Goal: Task Accomplishment & Management: Use online tool/utility

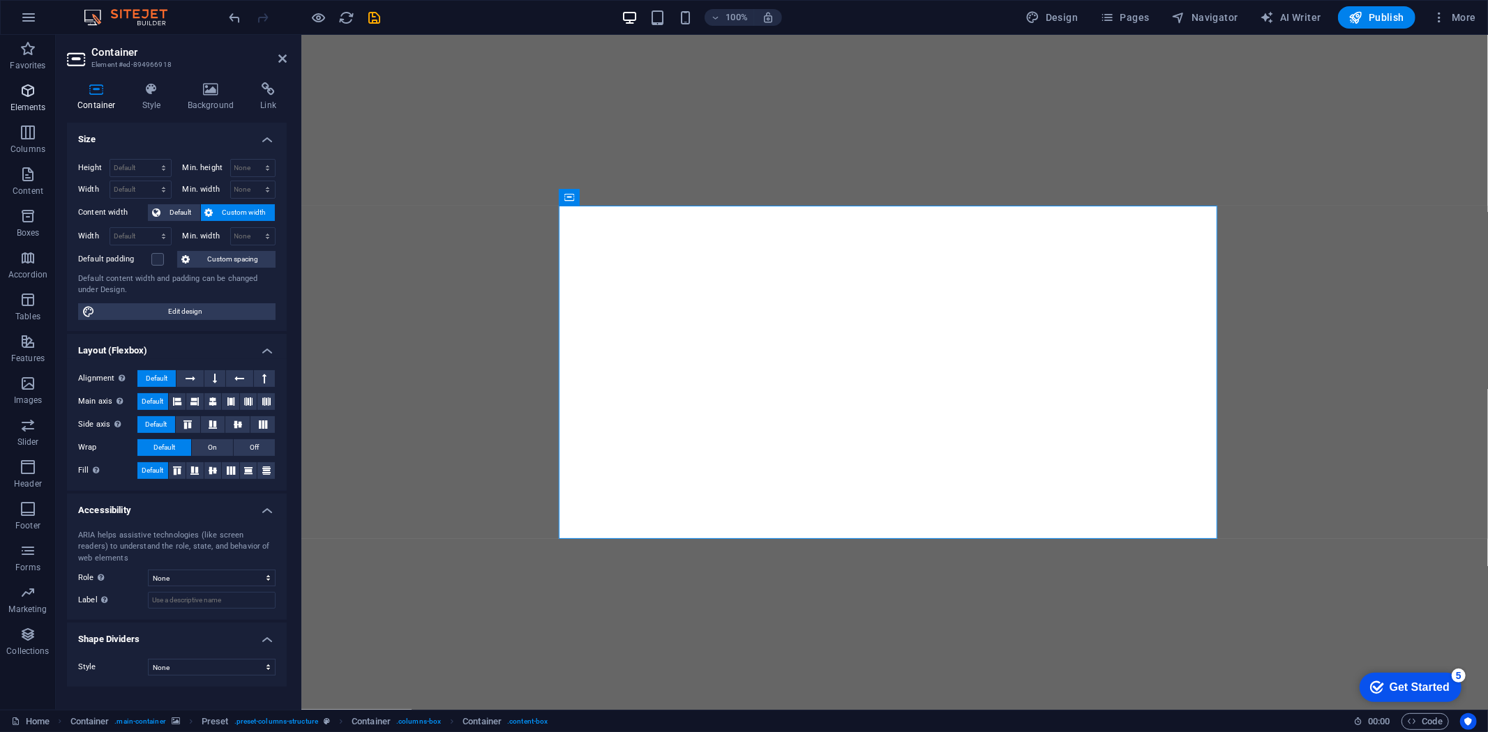
click at [24, 91] on icon "button" at bounding box center [28, 90] width 17 height 17
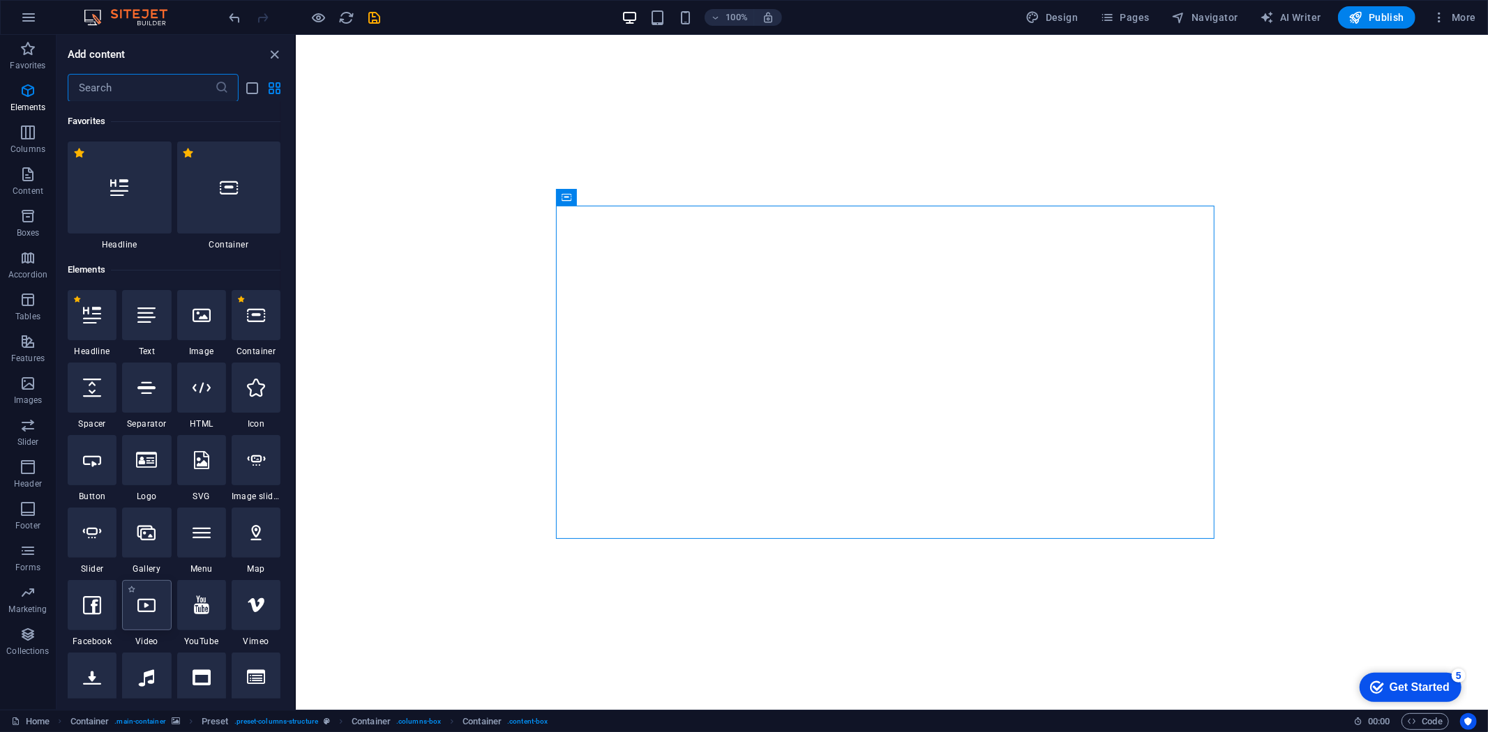
scroll to position [148, 0]
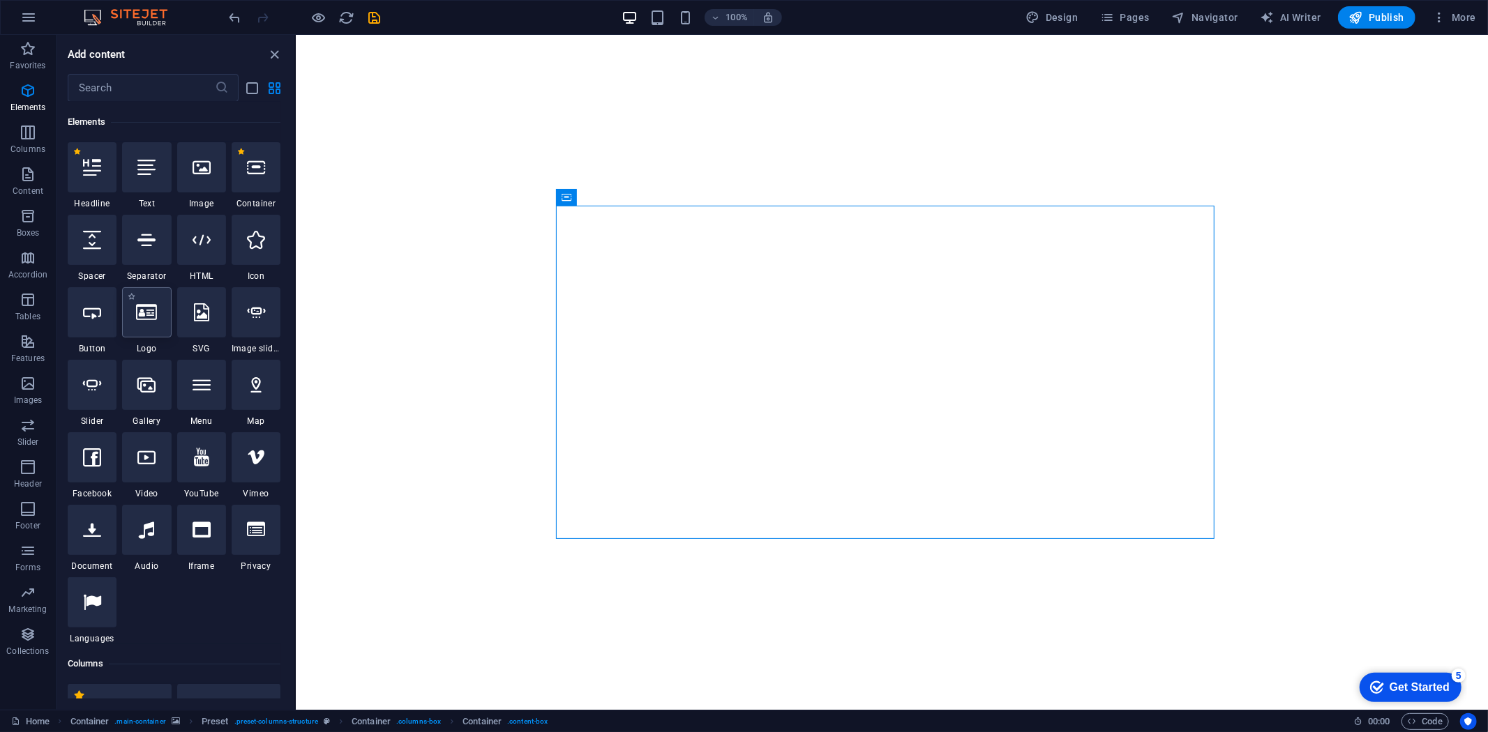
click at [146, 322] on div at bounding box center [146, 312] width 49 height 50
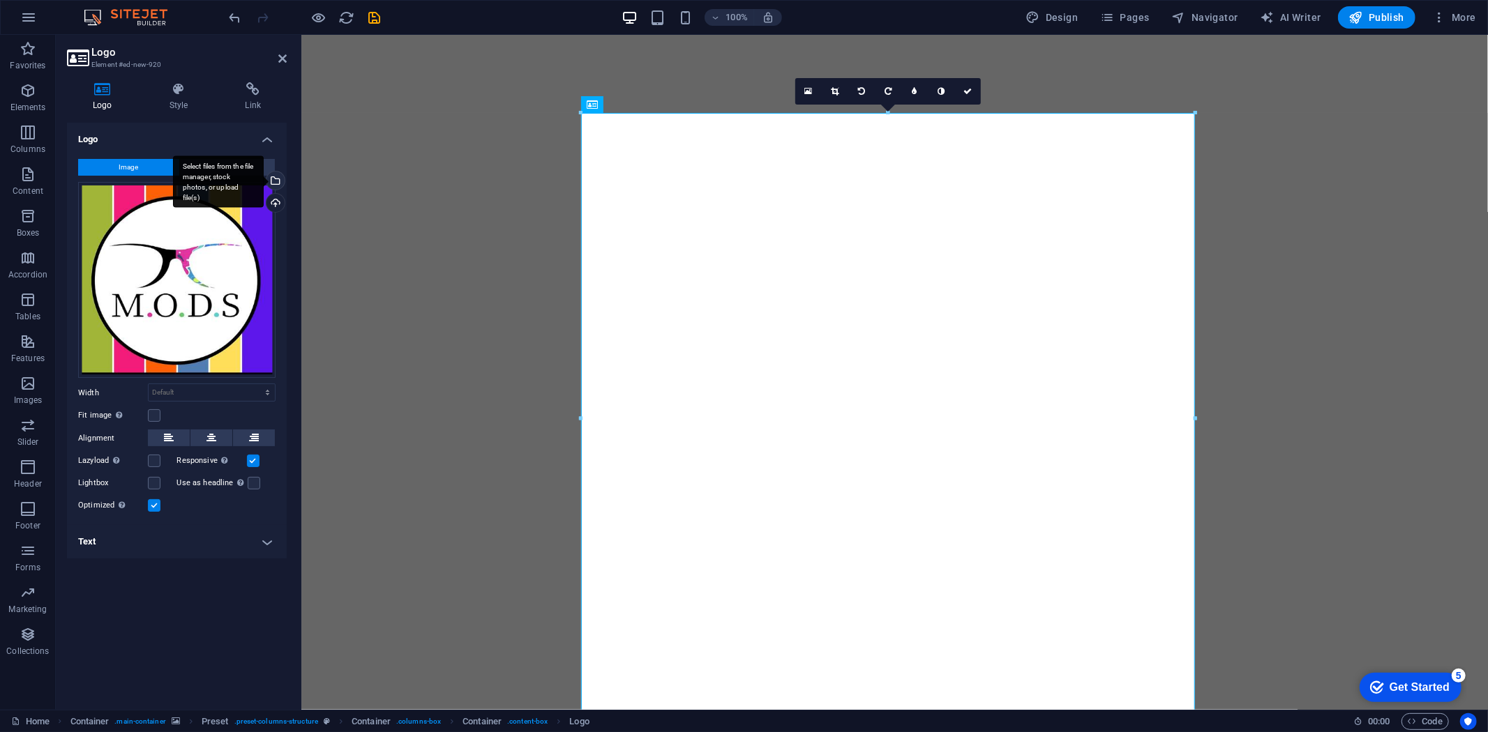
click at [264, 183] on div "Select files from the file manager, stock photos, or upload file(s)" at bounding box center [218, 182] width 91 height 52
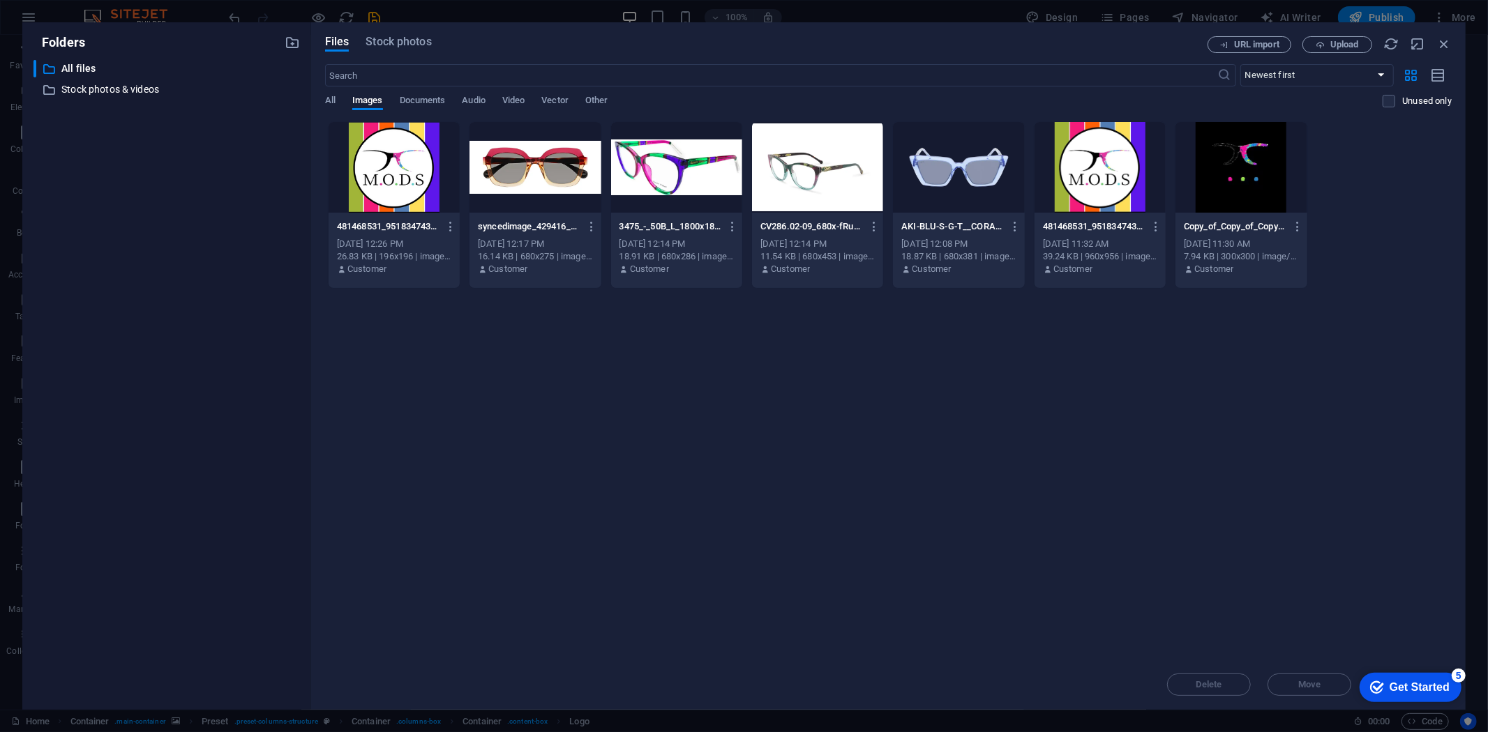
click at [1238, 187] on div at bounding box center [1240, 167] width 131 height 91
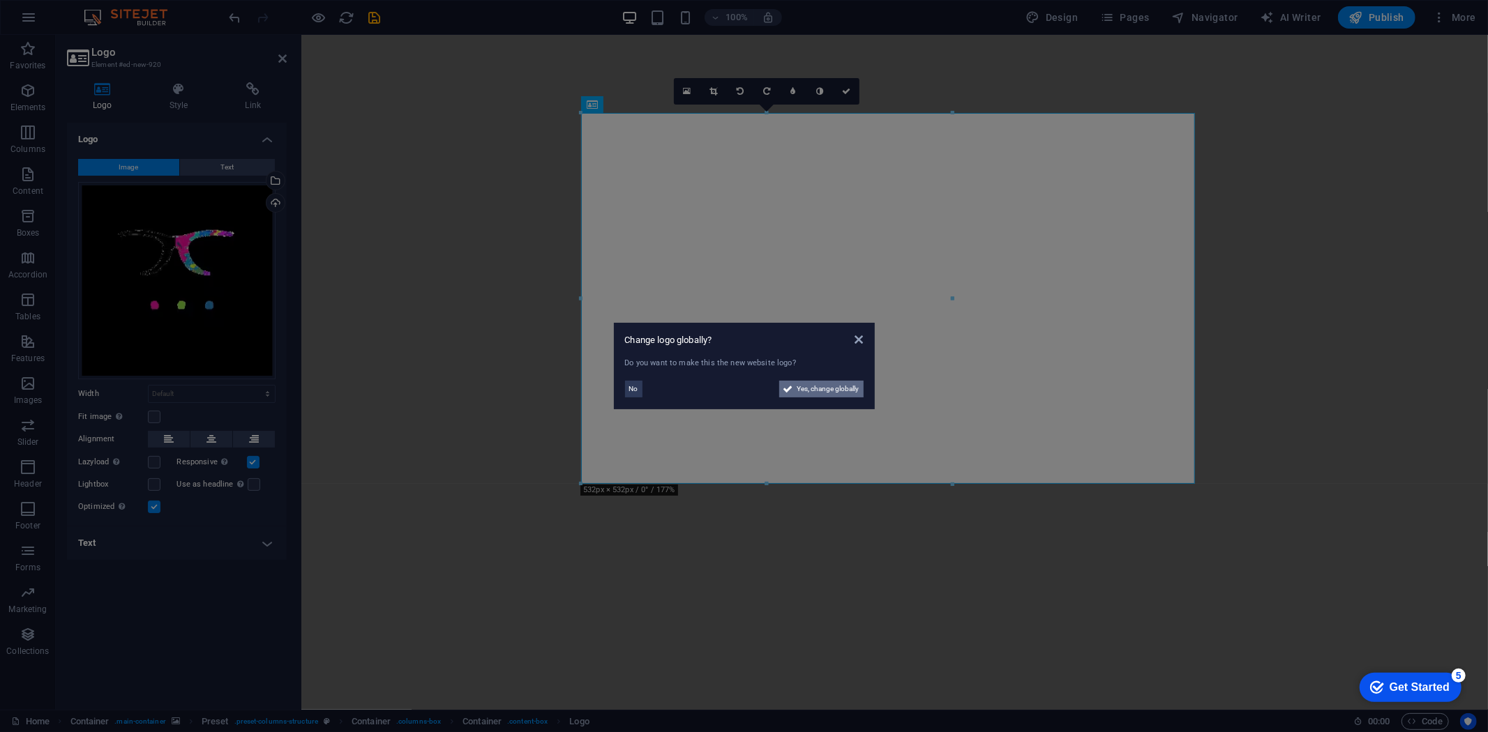
click at [839, 391] on span "Yes, change globally" at bounding box center [828, 389] width 62 height 17
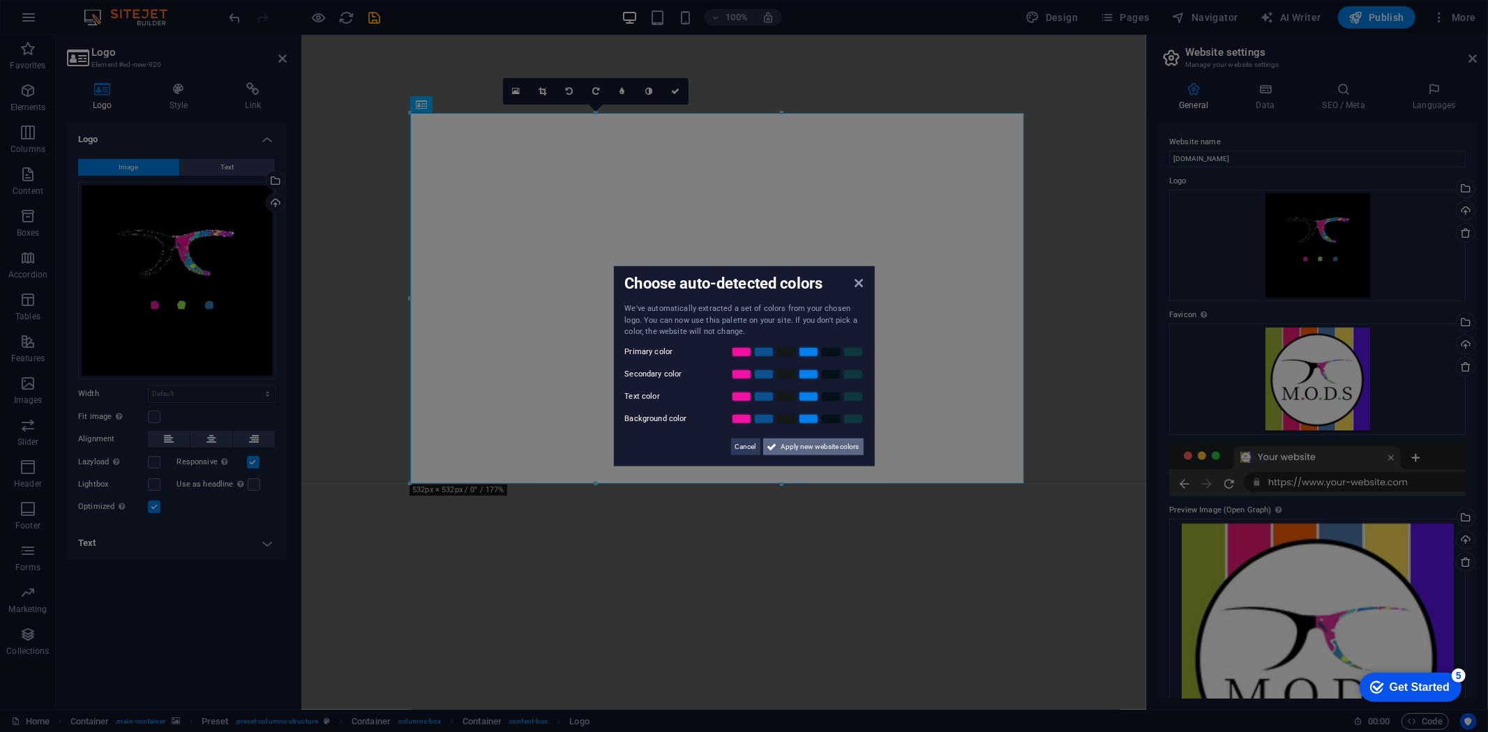
drag, startPoint x: 810, startPoint y: 449, endPoint x: 519, endPoint y: 409, distance: 293.5
click at [810, 449] on span "Apply new website colors" at bounding box center [820, 446] width 78 height 17
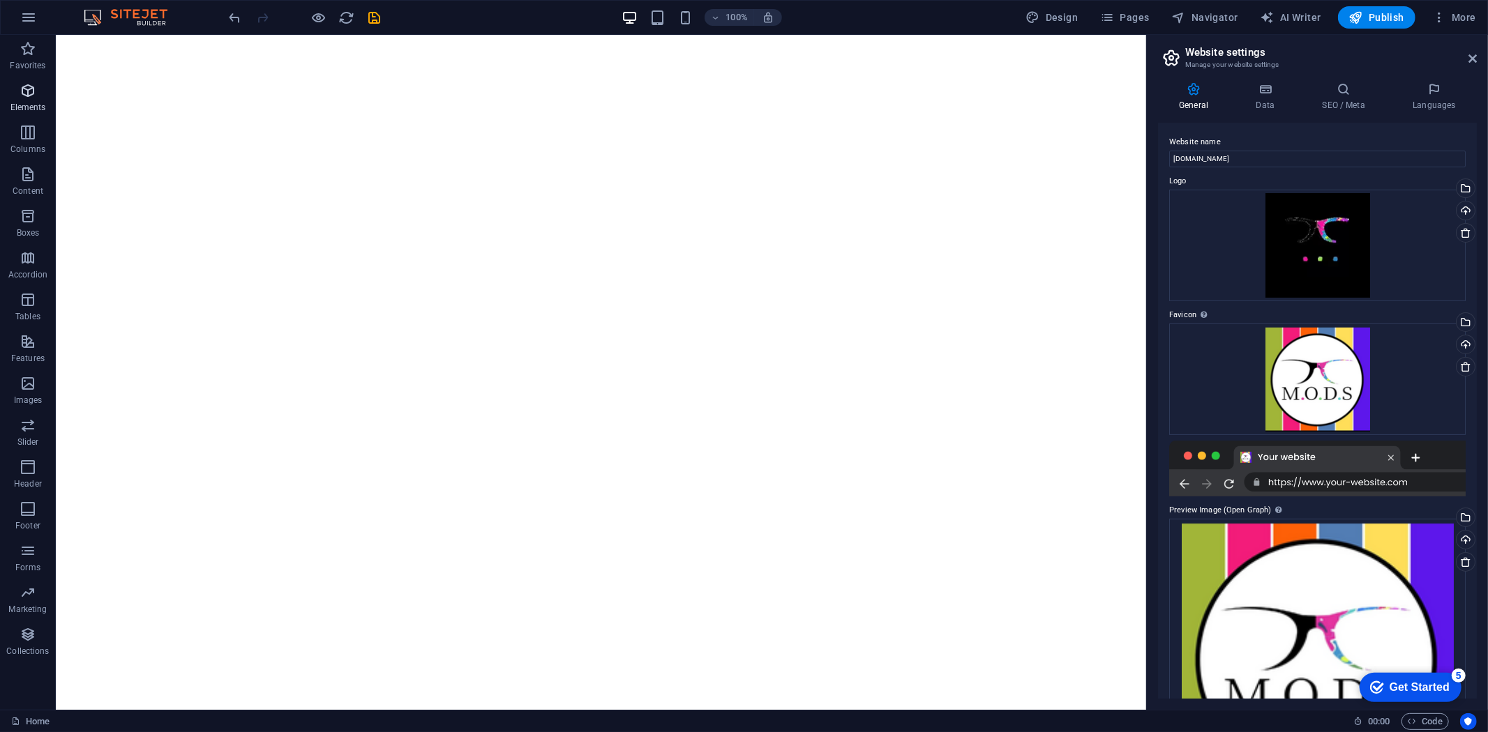
click at [24, 82] on icon "button" at bounding box center [28, 90] width 17 height 17
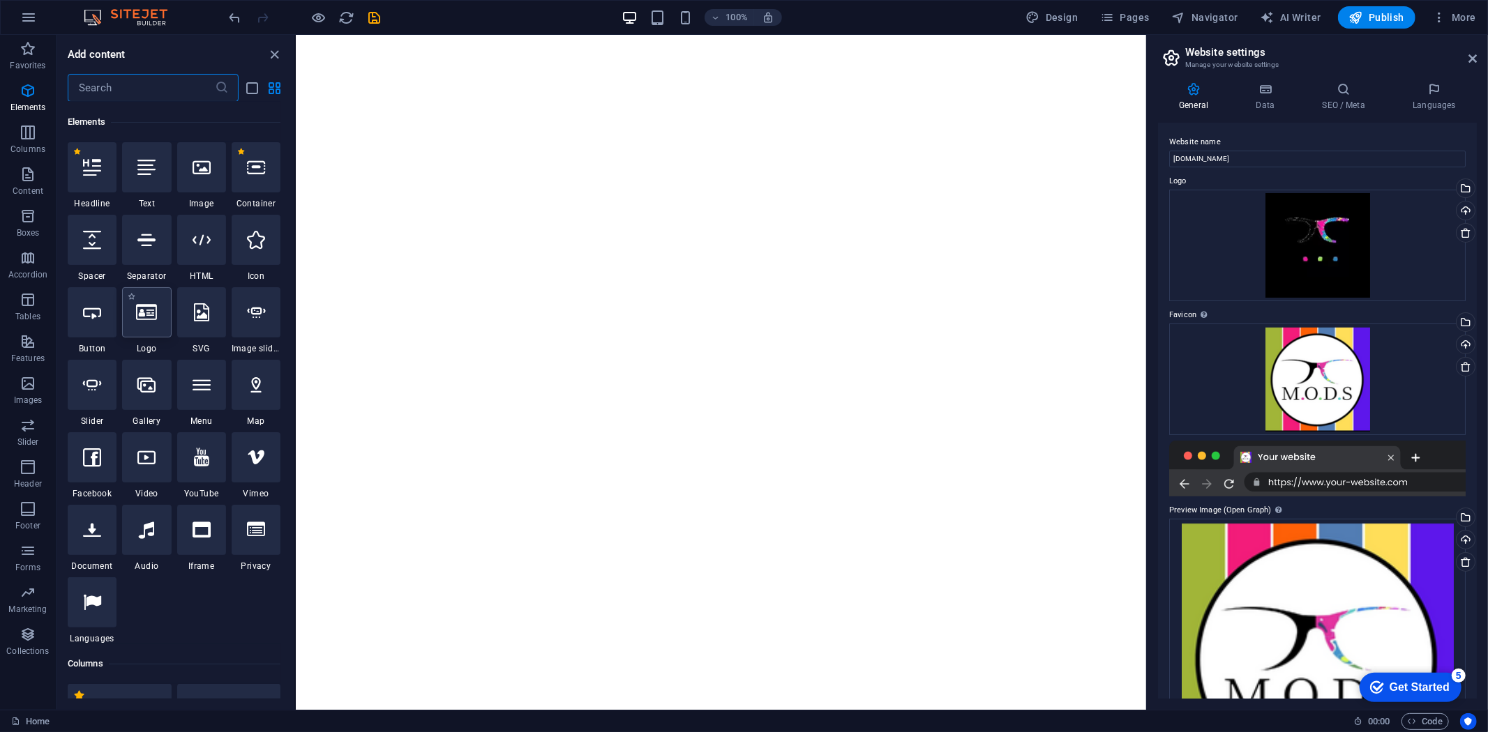
click at [145, 321] on div at bounding box center [146, 312] width 49 height 50
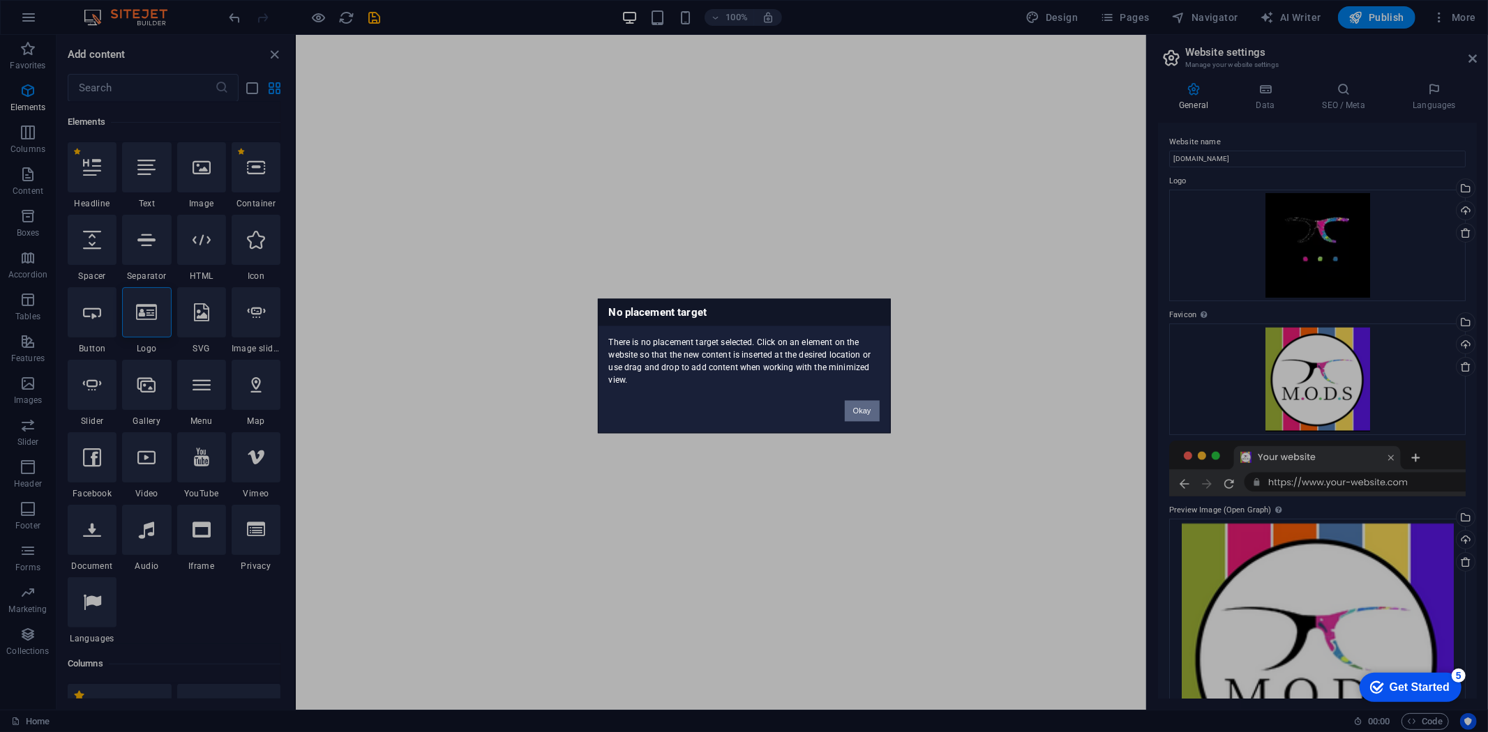
drag, startPoint x: 860, startPoint y: 408, endPoint x: 549, endPoint y: 328, distance: 321.0
click at [860, 408] on button "Okay" at bounding box center [862, 411] width 35 height 21
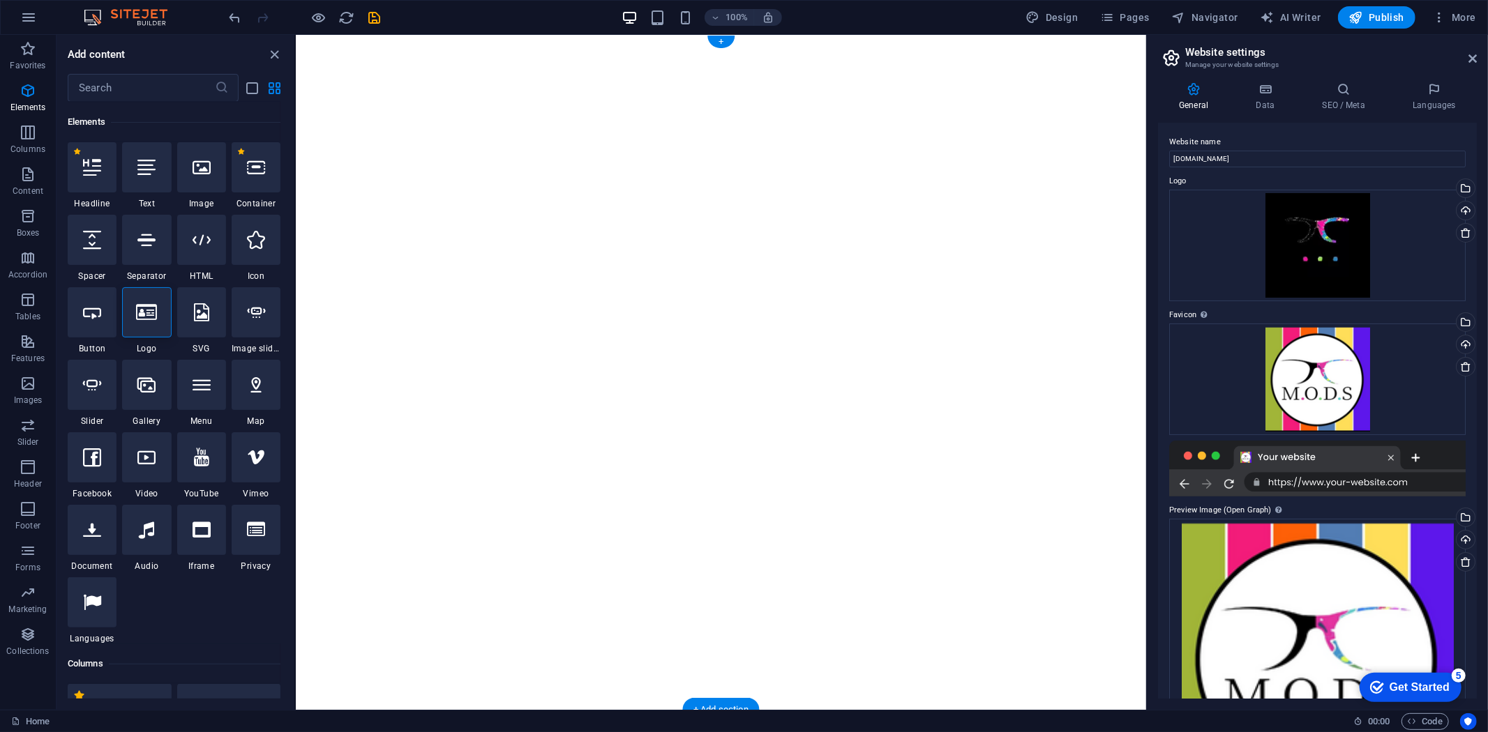
click at [741, 149] on figure at bounding box center [720, 371] width 850 height 675
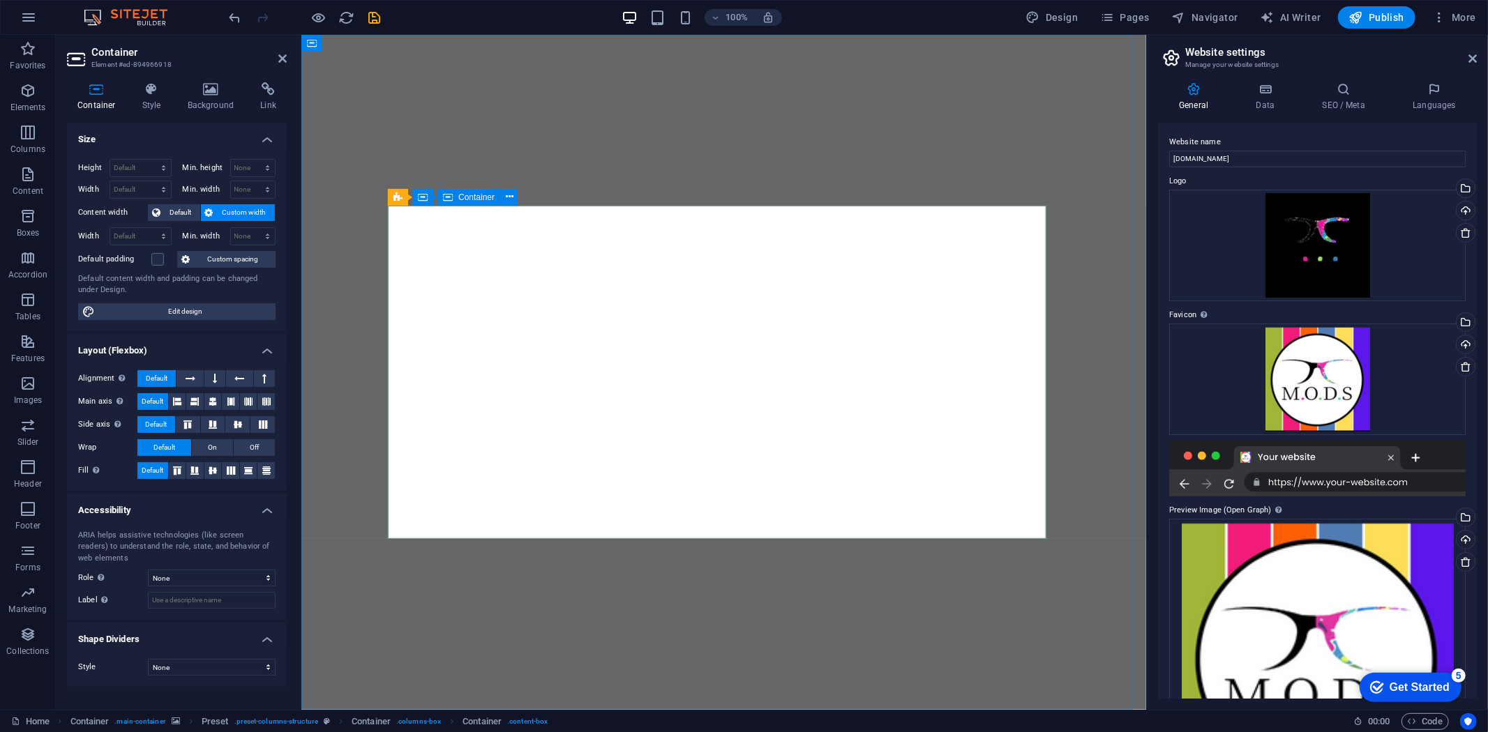
click at [26, 93] on icon "button" at bounding box center [28, 90] width 17 height 17
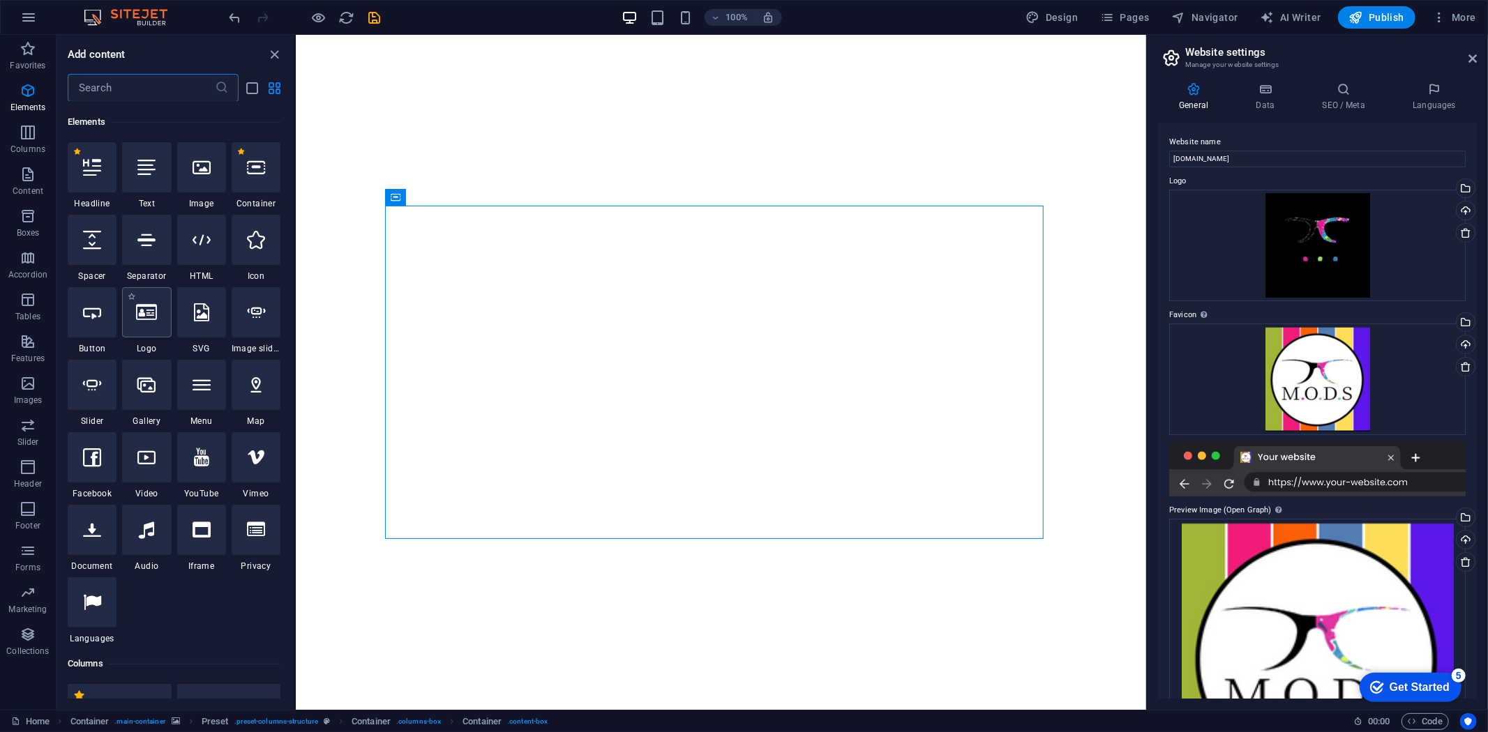
click at [149, 321] on div at bounding box center [146, 312] width 49 height 50
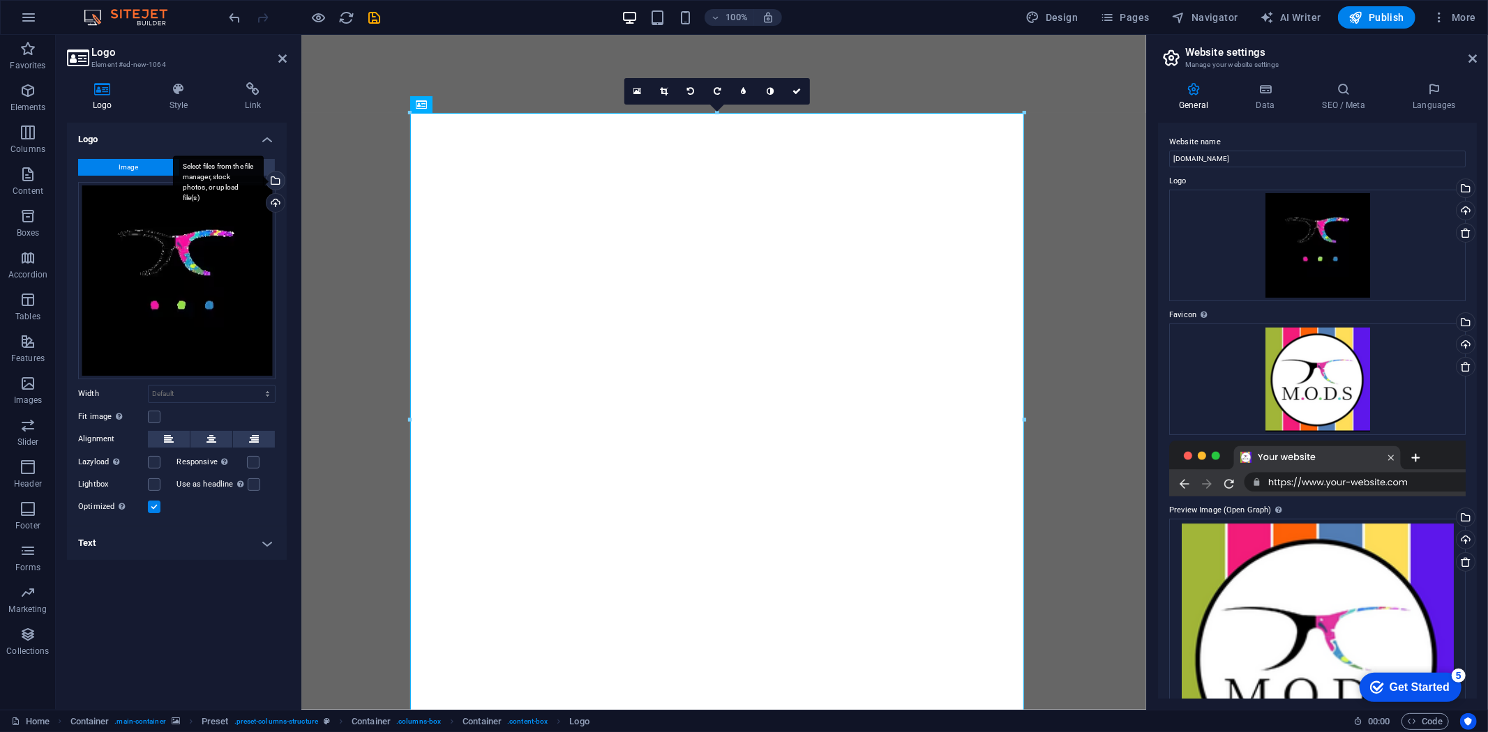
click at [274, 181] on div "Select files from the file manager, stock photos, or upload file(s)" at bounding box center [274, 182] width 21 height 21
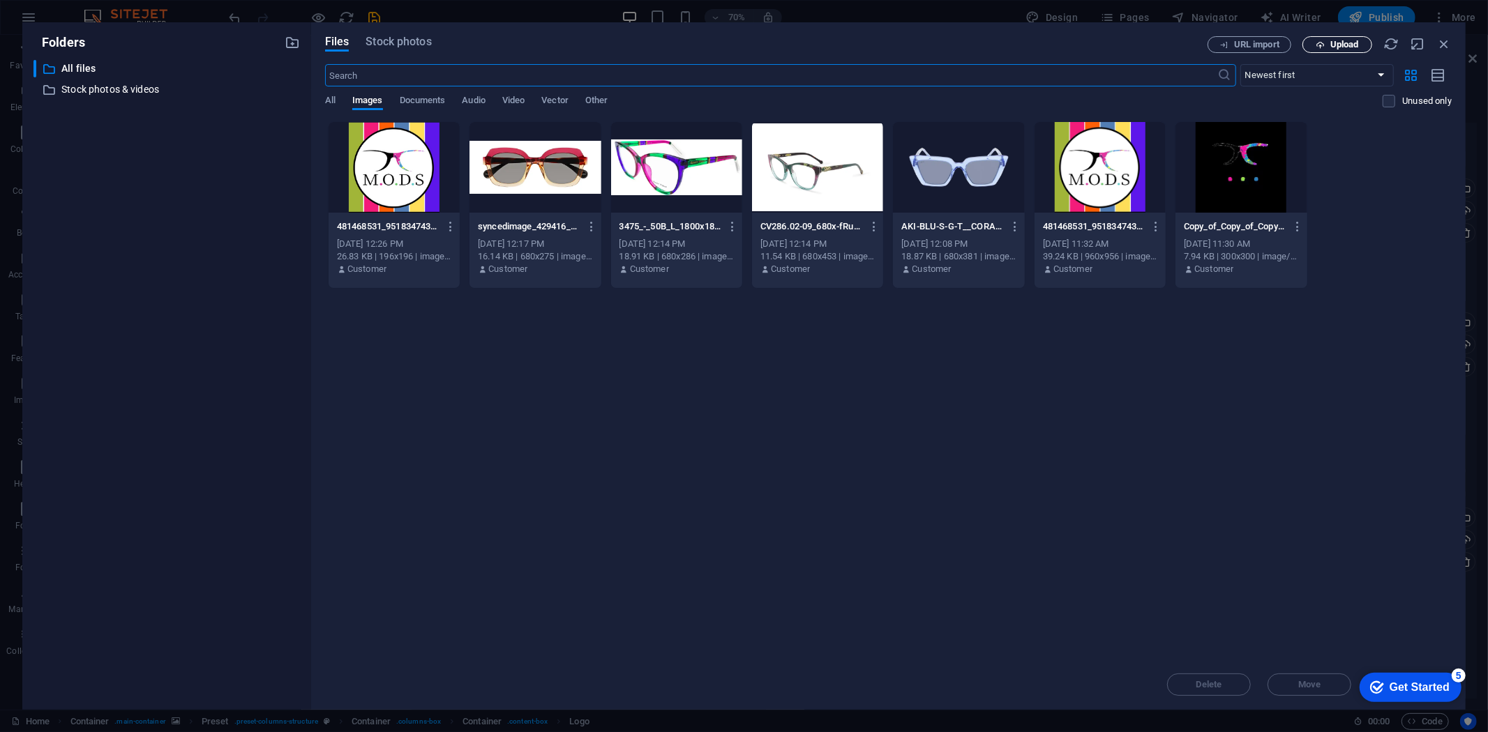
click at [1330, 45] on span "Upload" at bounding box center [1344, 44] width 29 height 8
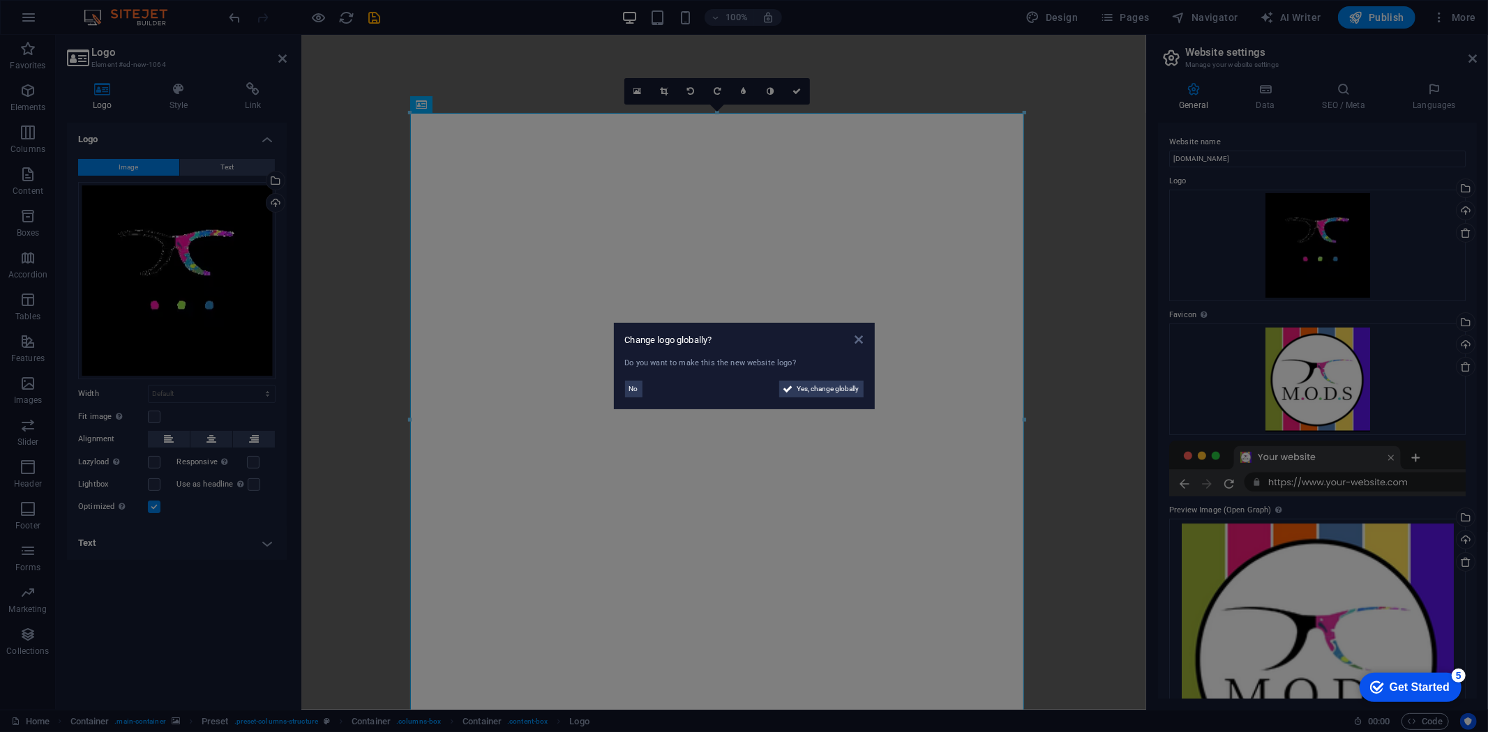
click at [858, 338] on icon at bounding box center [858, 339] width 8 height 11
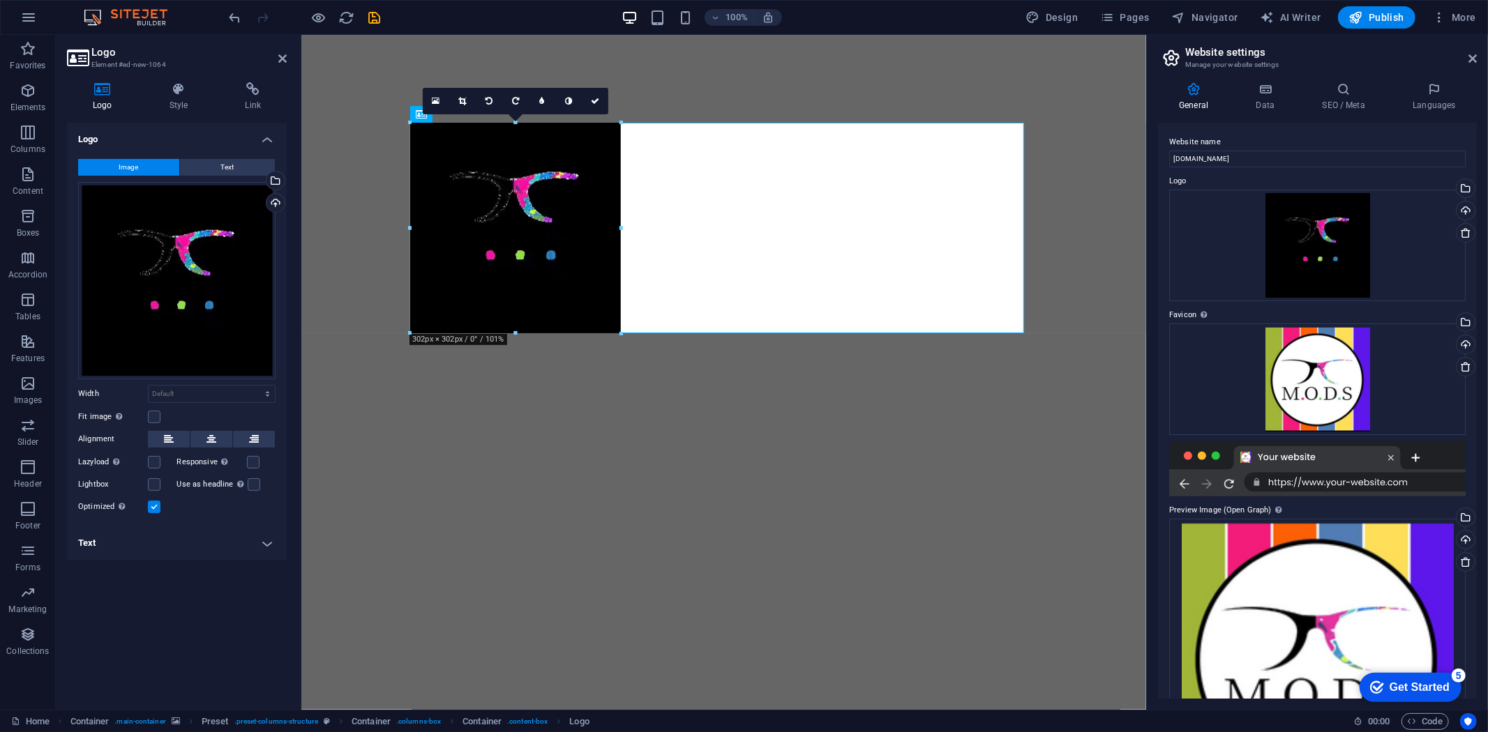
drag, startPoint x: 1022, startPoint y: 116, endPoint x: 315, endPoint y: 324, distance: 737.3
type input "302"
select select "px"
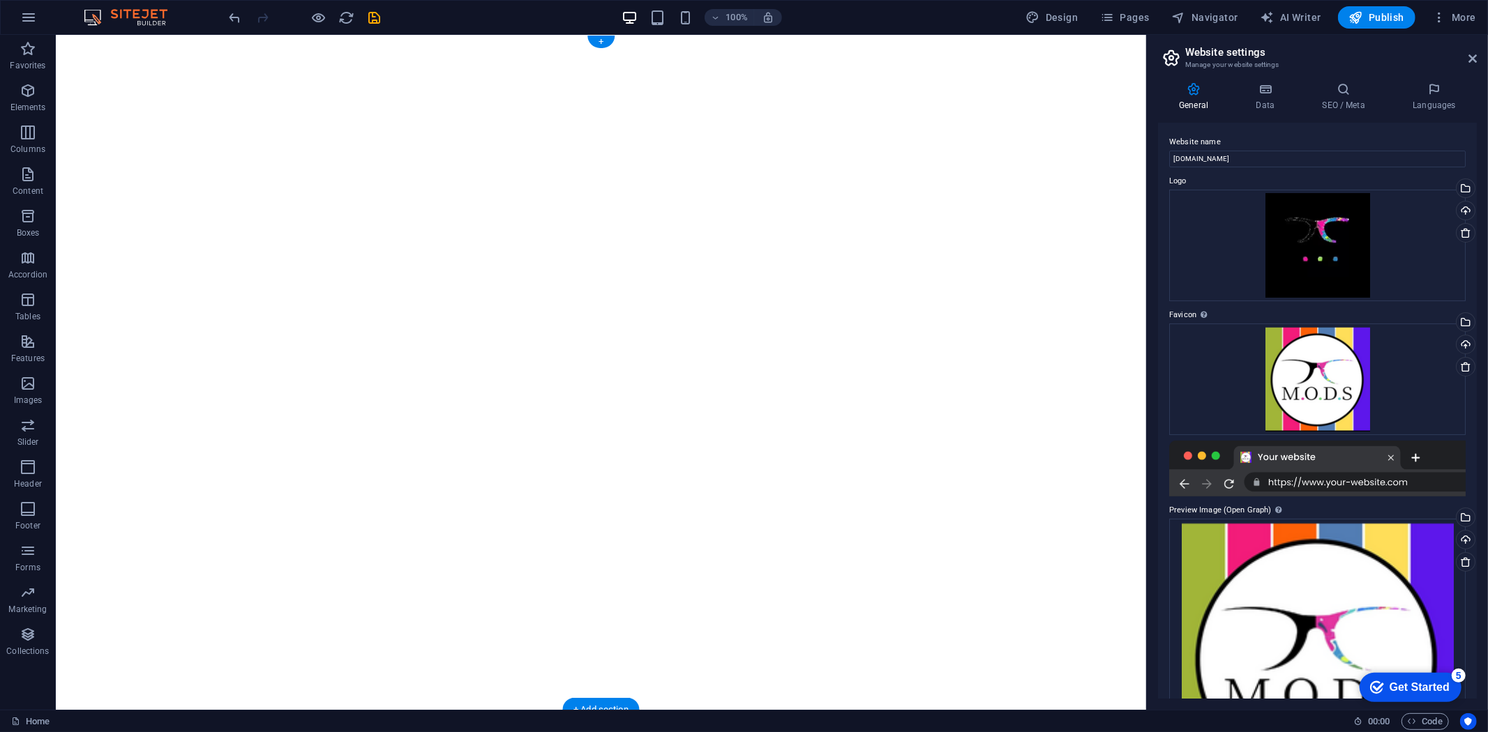
click at [107, 59] on figure at bounding box center [600, 371] width 1090 height 675
select select "%"
select select "vh"
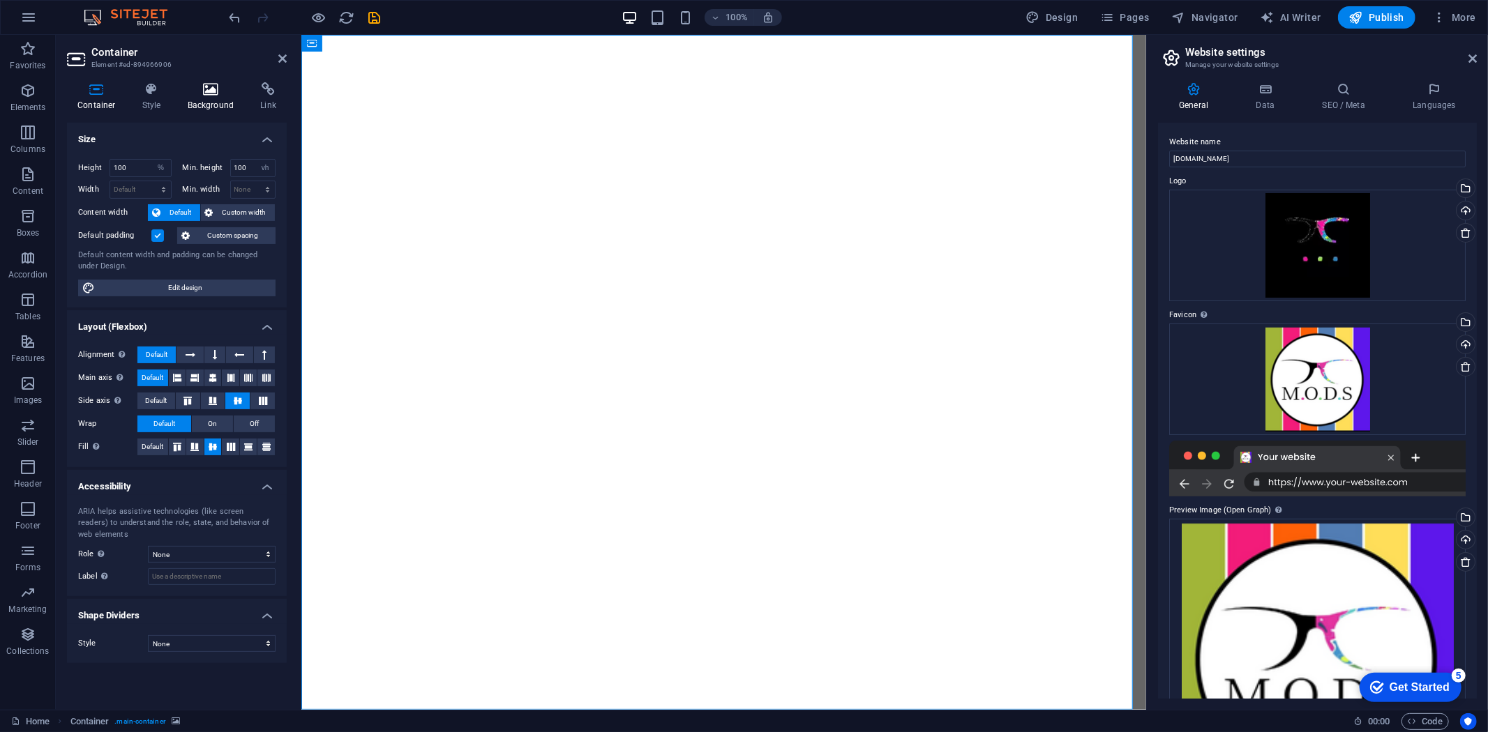
click at [220, 93] on icon at bounding box center [211, 89] width 68 height 14
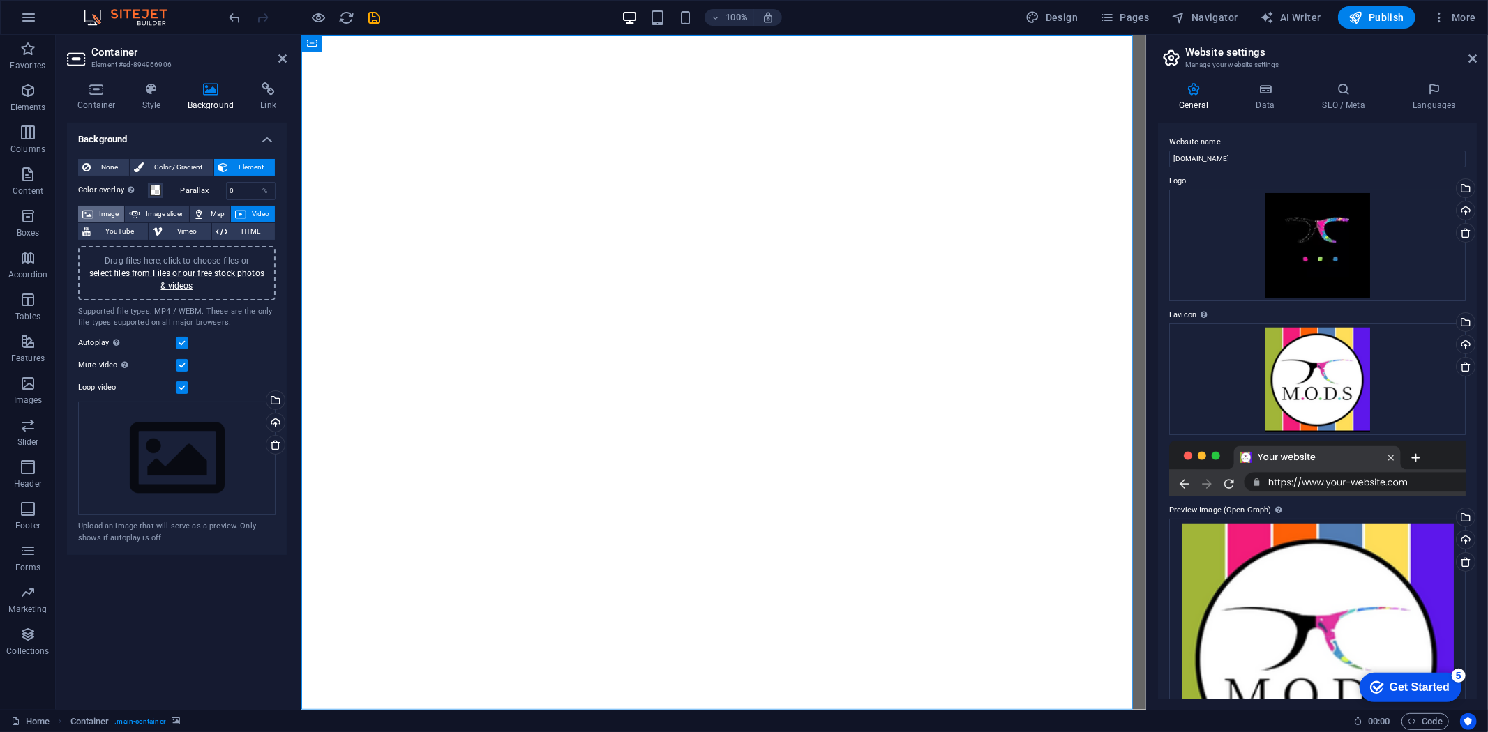
click at [109, 209] on span "Image" at bounding box center [109, 214] width 22 height 17
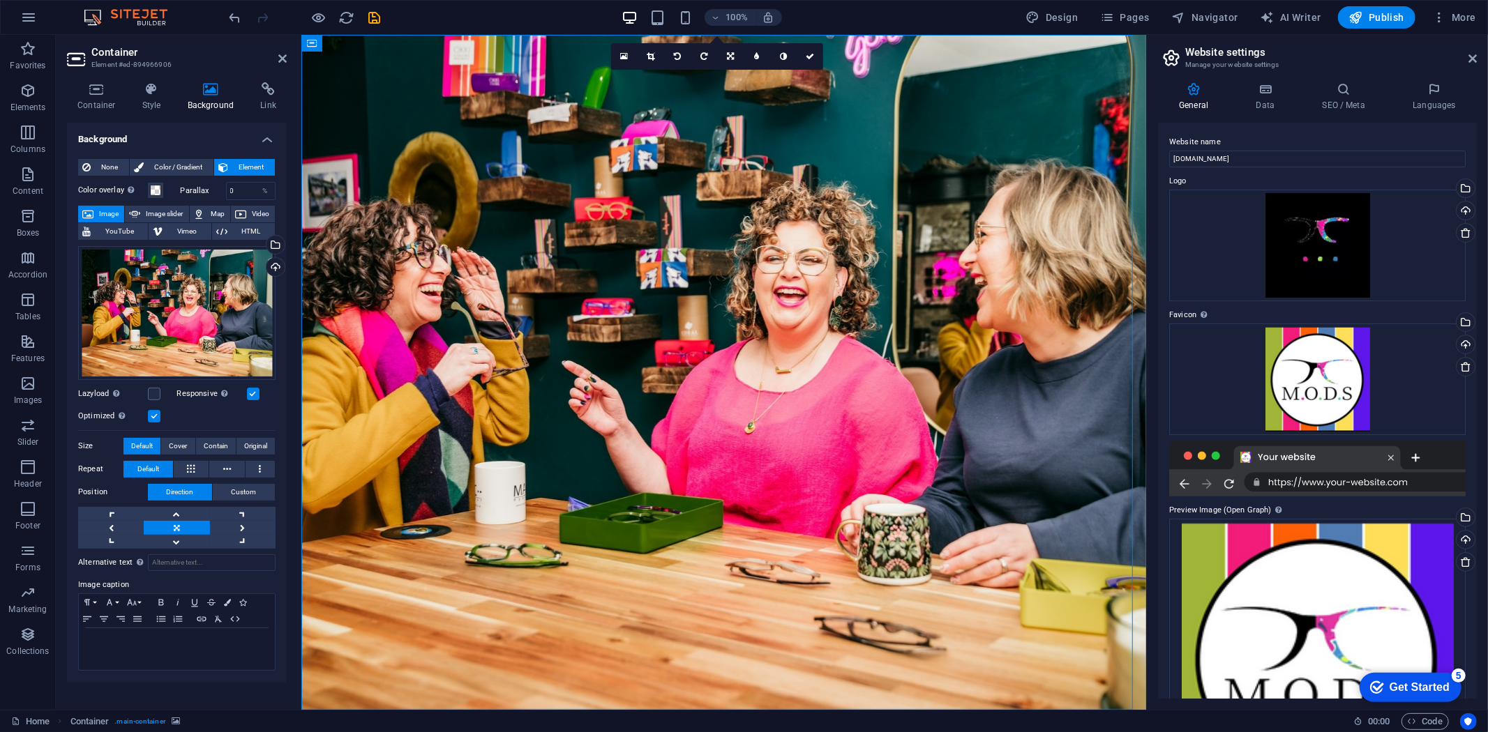
click at [925, 83] on figure at bounding box center [723, 371] width 845 height 675
click at [924, 83] on figure at bounding box center [723, 371] width 845 height 675
click at [281, 53] on icon at bounding box center [282, 58] width 8 height 11
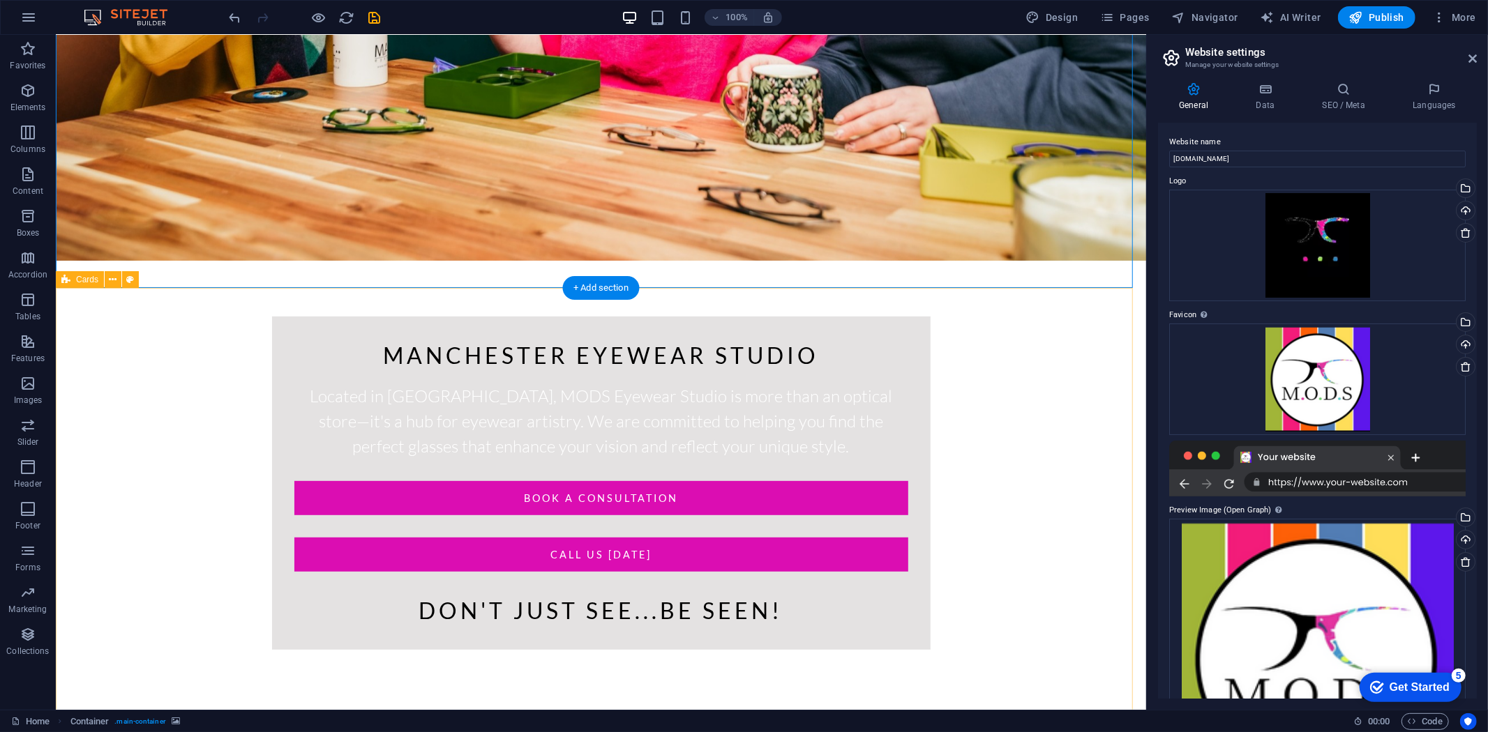
scroll to position [464, 0]
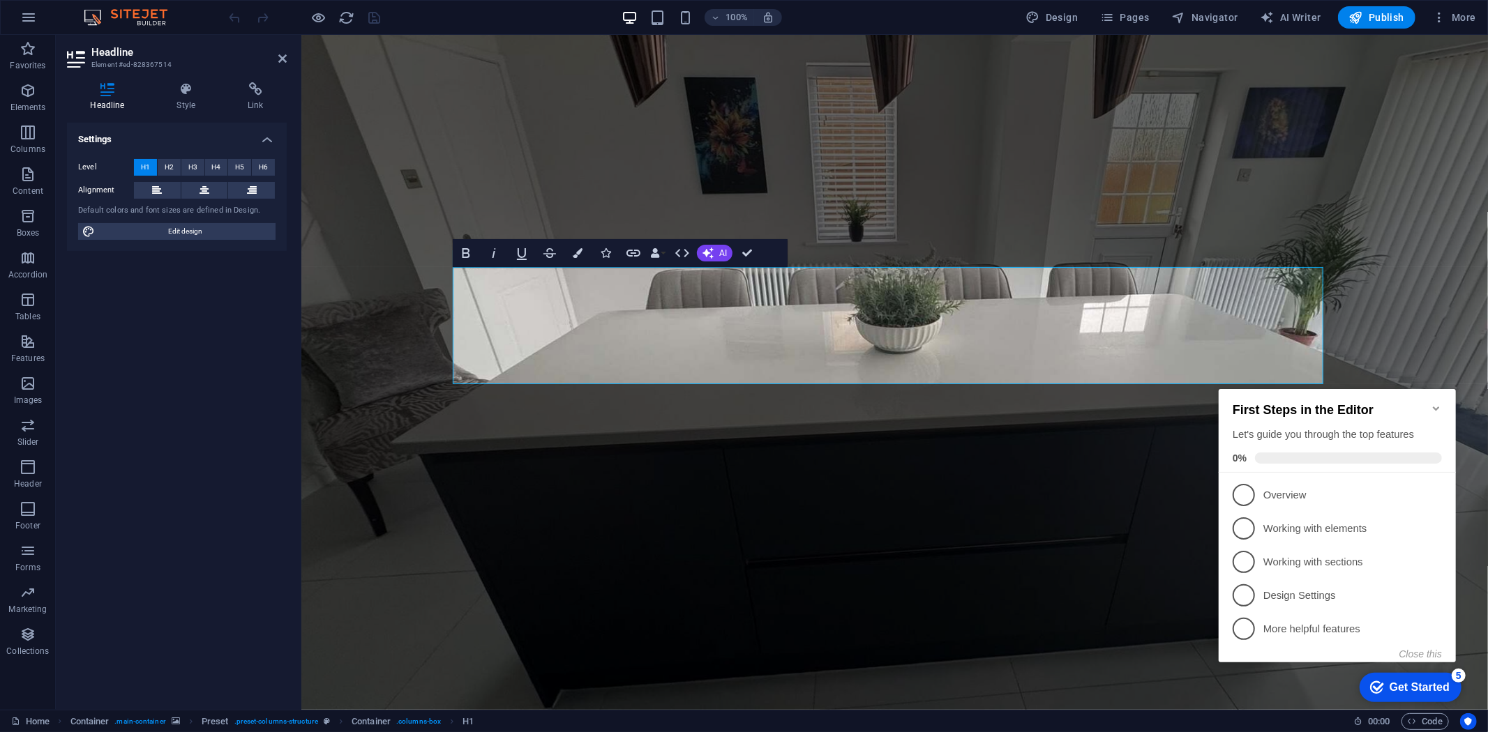
click at [1437, 402] on icon "Minimize checklist" at bounding box center [1435, 407] width 11 height 11
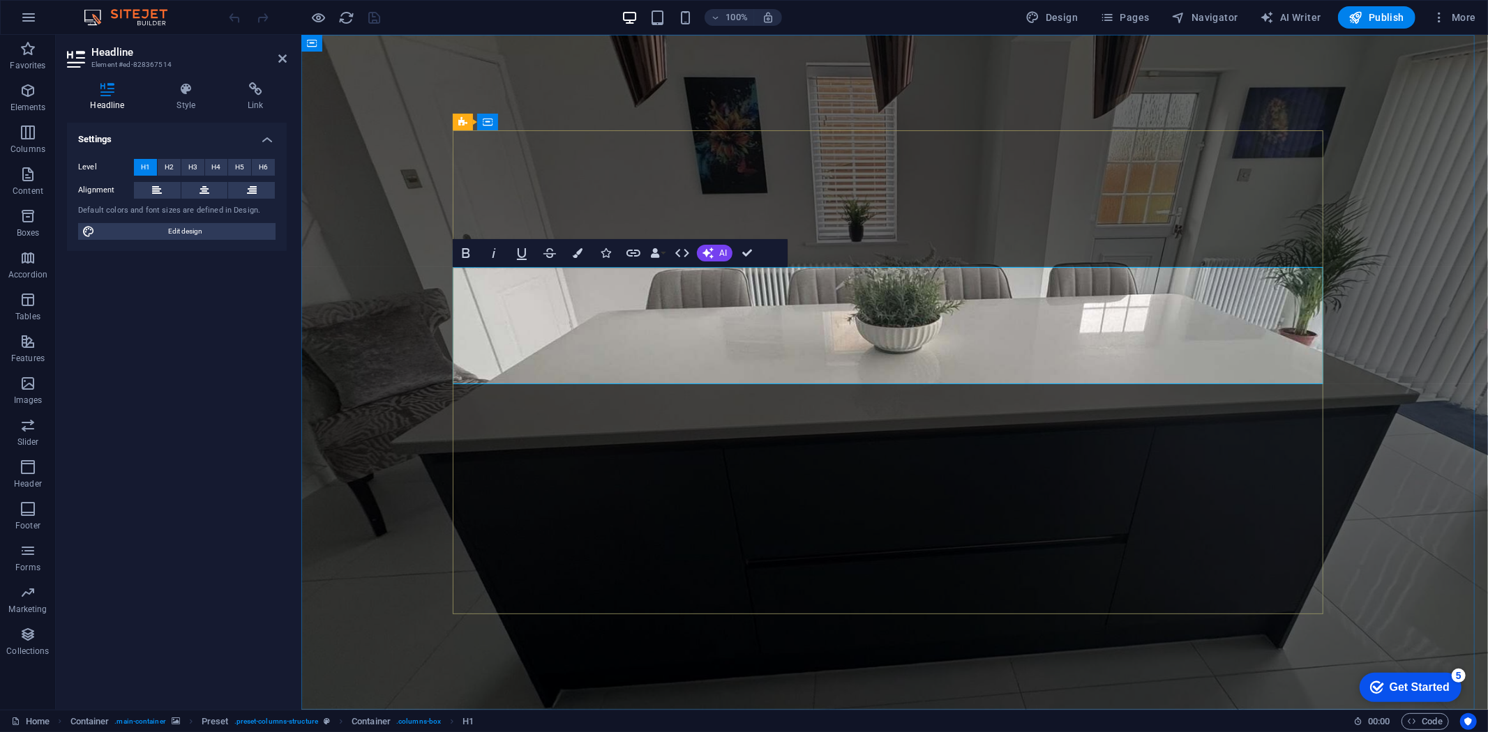
drag, startPoint x: 999, startPoint y: 354, endPoint x: 460, endPoint y: 295, distance: 543.0
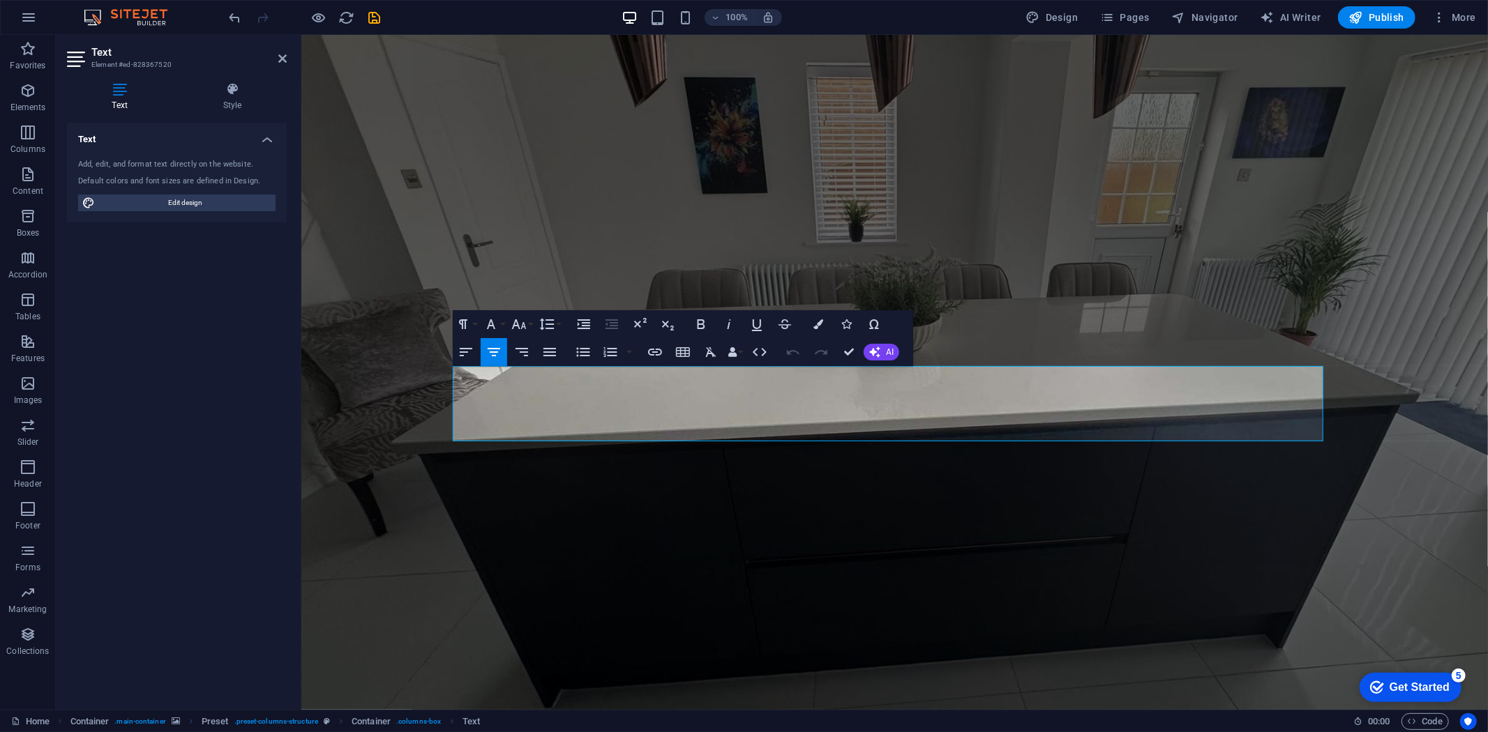
drag, startPoint x: 1317, startPoint y: 428, endPoint x: 433, endPoint y: 374, distance: 886.0
click at [433, 374] on div "Amazing Kitchen deals! Our on-site factory produces custom doors and units in v…" at bounding box center [894, 652] width 1186 height 1237
copy span "Our on-site factory produces custom doors and units in various colours and fini…"
click at [1465, 10] on span "More" at bounding box center [1454, 17] width 44 height 14
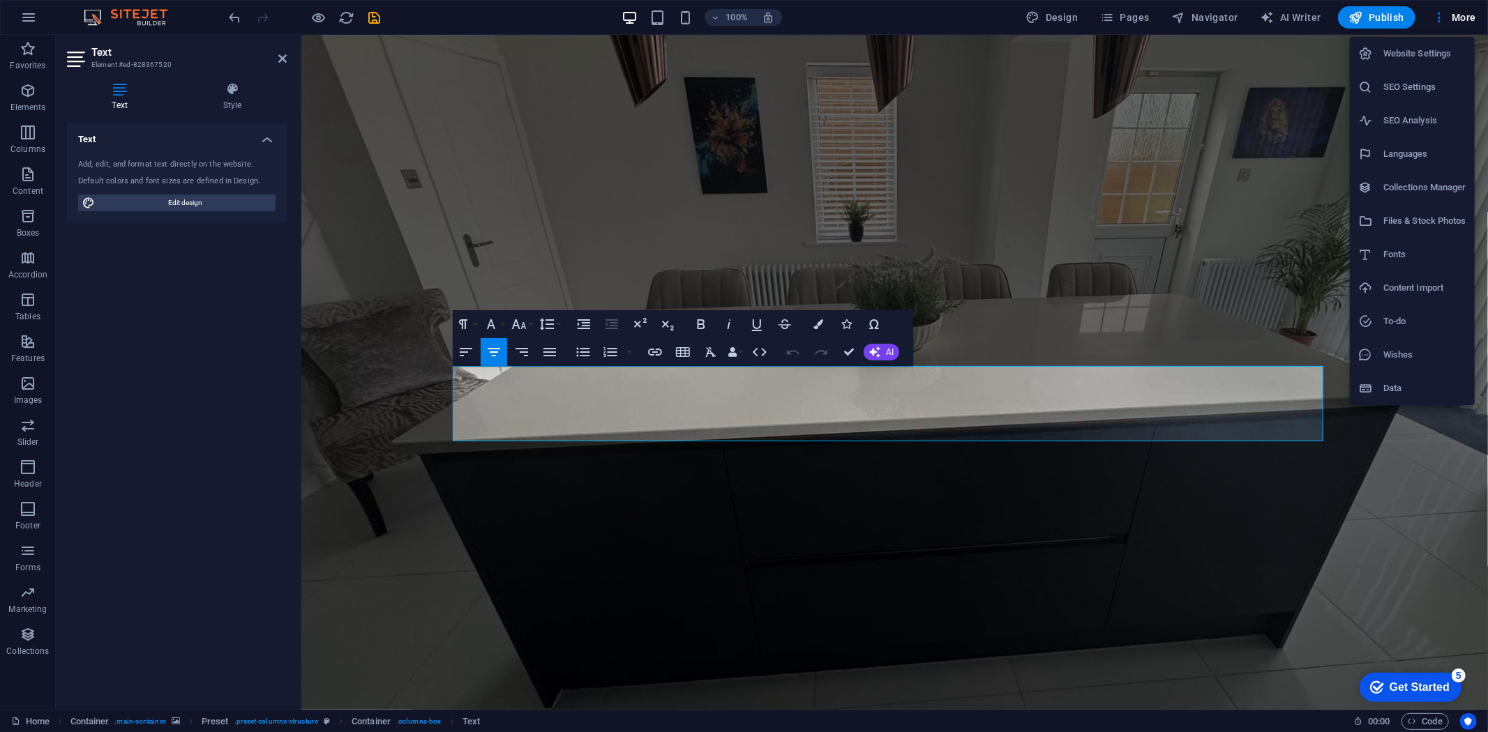
click at [1414, 93] on h6 "SEO Settings" at bounding box center [1424, 87] width 83 height 17
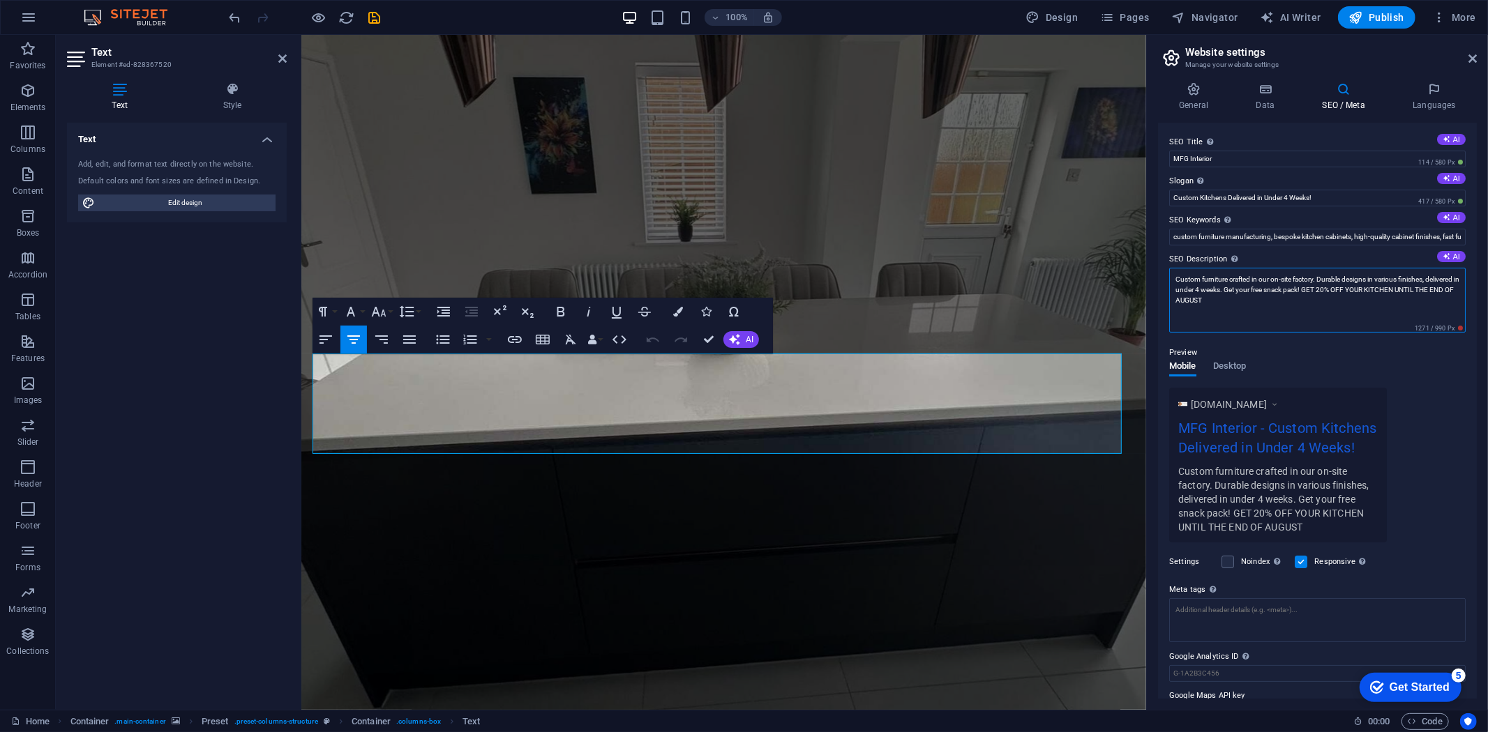
drag, startPoint x: 1259, startPoint y: 302, endPoint x: 1156, endPoint y: 270, distance: 108.8
click at [1156, 270] on div "General Data SEO / Meta Languages Website name bestkitchensandbedrooms.co.uk Lo…" at bounding box center [1317, 390] width 341 height 639
paste textarea "Our on-site factory produces custom doors and units in various colours and fini…"
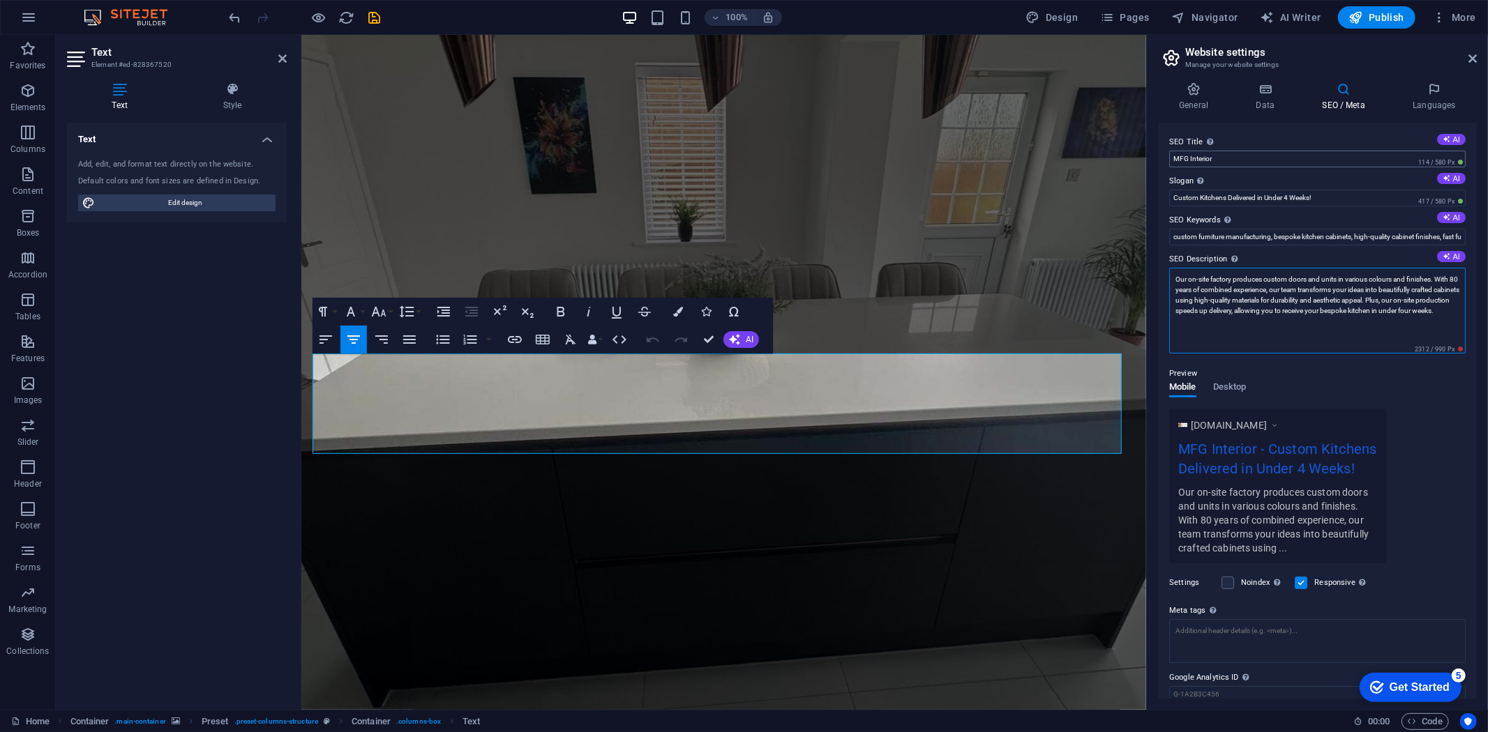
type textarea "Our on-site factory produces custom doors and units in various colours and fini…"
click at [1285, 158] on input "MFG Interior" at bounding box center [1317, 159] width 296 height 17
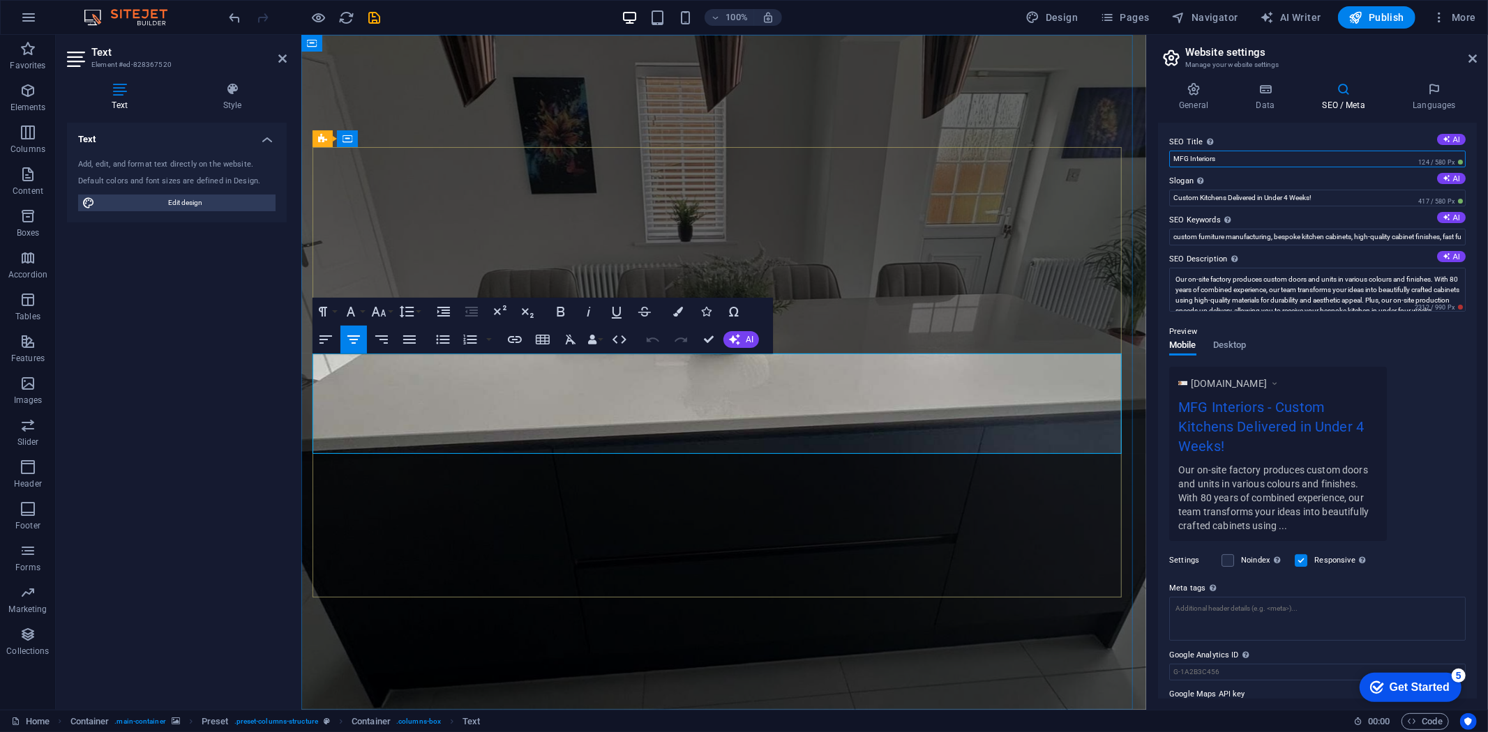
type input "MFG Interiors"
drag, startPoint x: 908, startPoint y: 443, endPoint x: 310, endPoint y: 370, distance: 602.7
click at [310, 370] on div "Amazing Kitchen deals! Our on-site factory produces custom doors and units in v…" at bounding box center [723, 652] width 845 height 1237
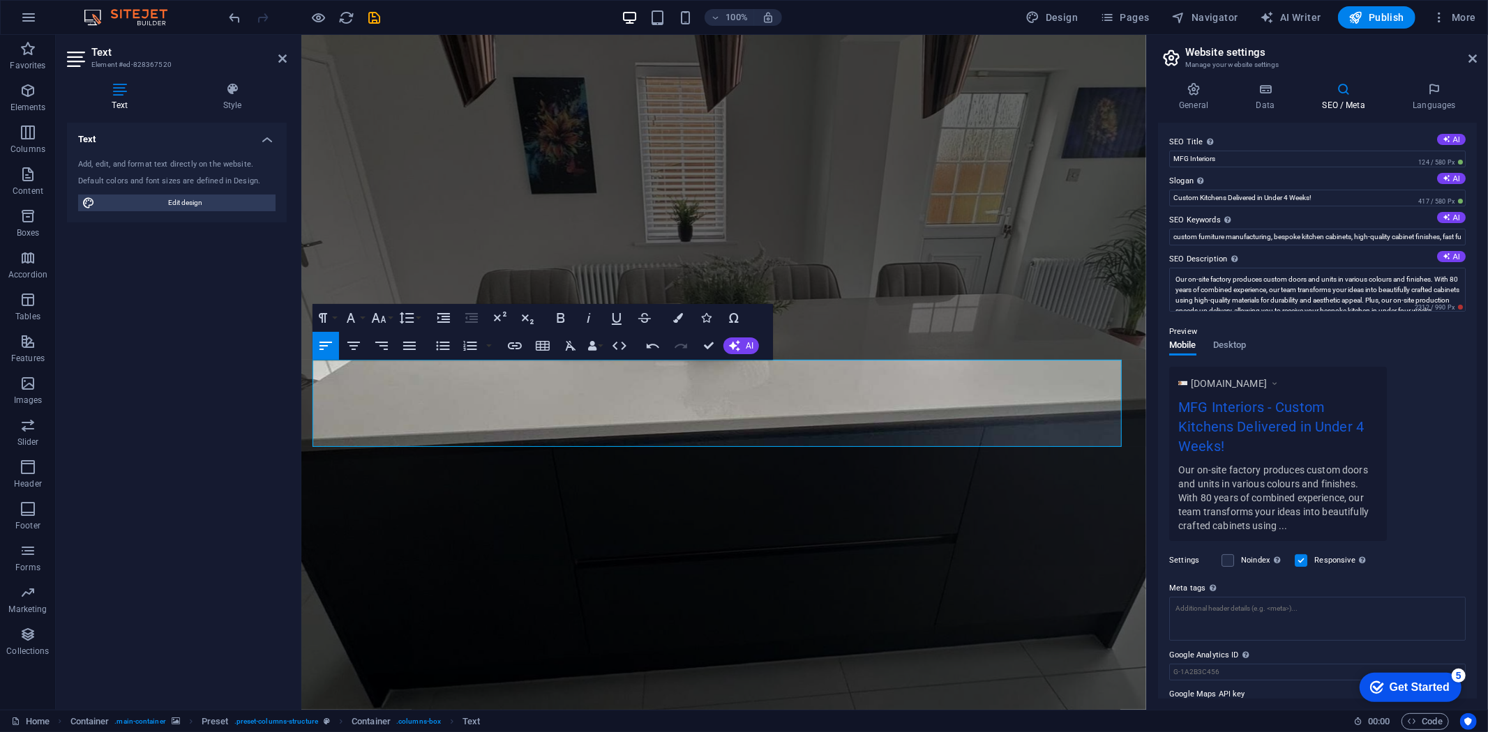
drag, startPoint x: 520, startPoint y: 440, endPoint x: 598, endPoint y: 404, distance: 85.8
click at [575, 347] on icon "button" at bounding box center [570, 346] width 17 height 17
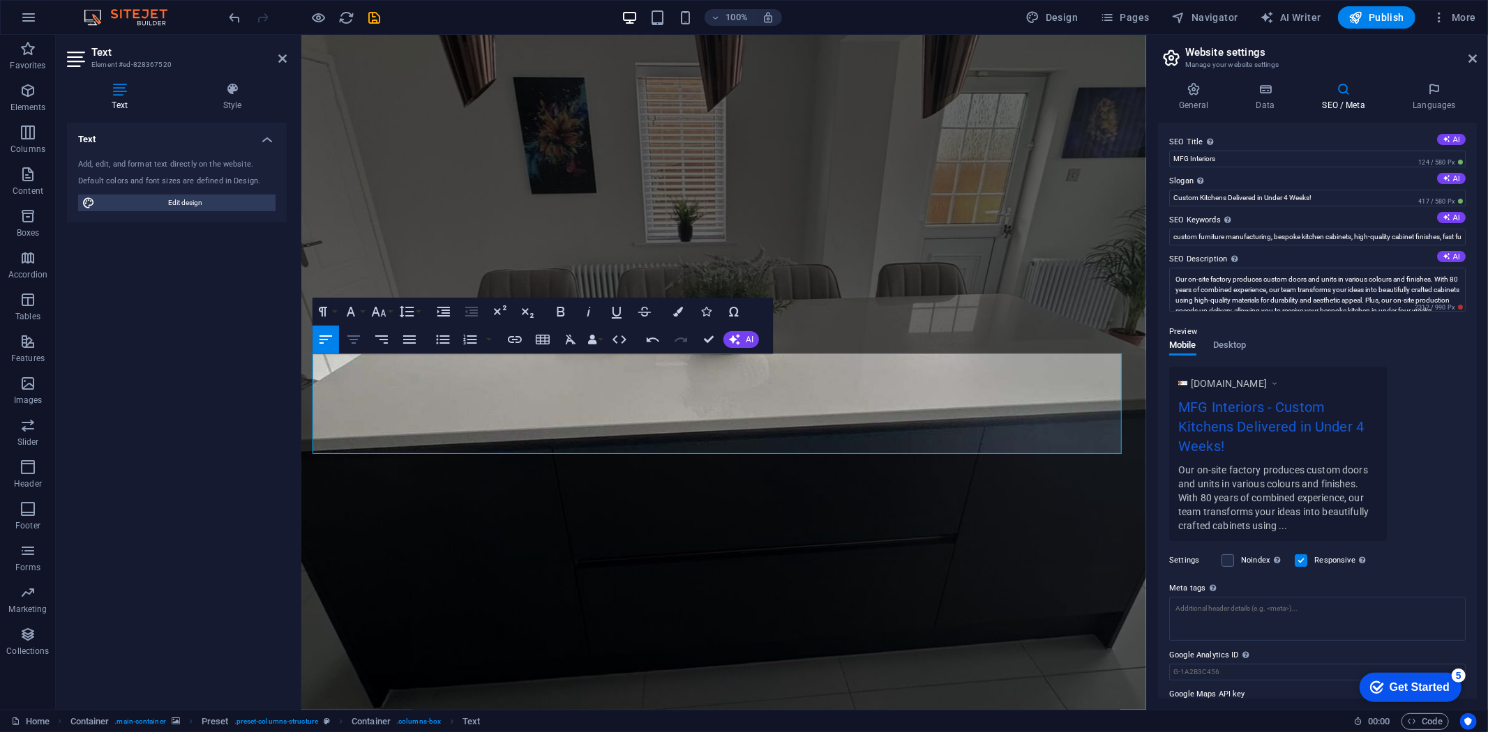
click at [357, 335] on icon "button" at bounding box center [353, 339] width 13 height 8
click at [371, 308] on icon "button" at bounding box center [378, 311] width 17 height 17
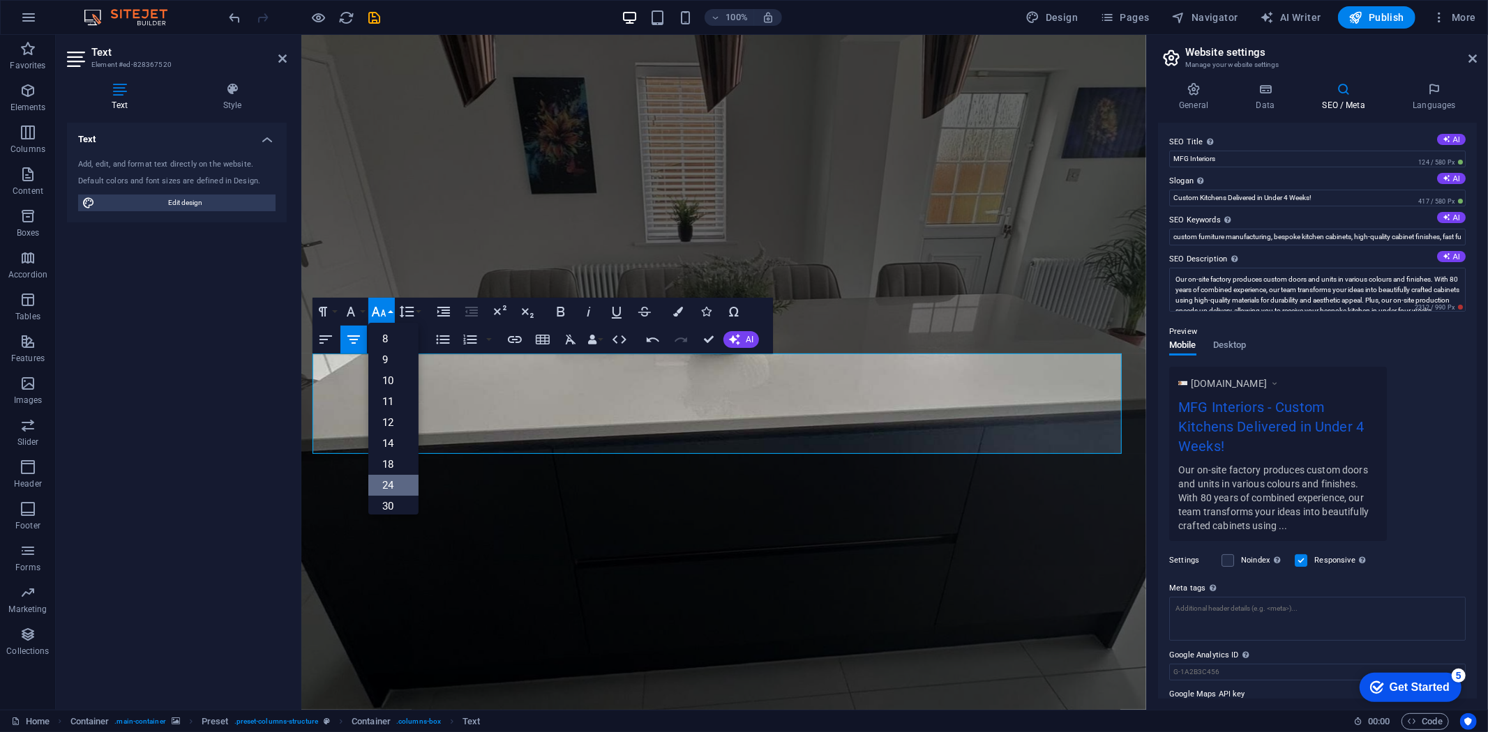
click at [388, 482] on link "24" at bounding box center [393, 485] width 50 height 21
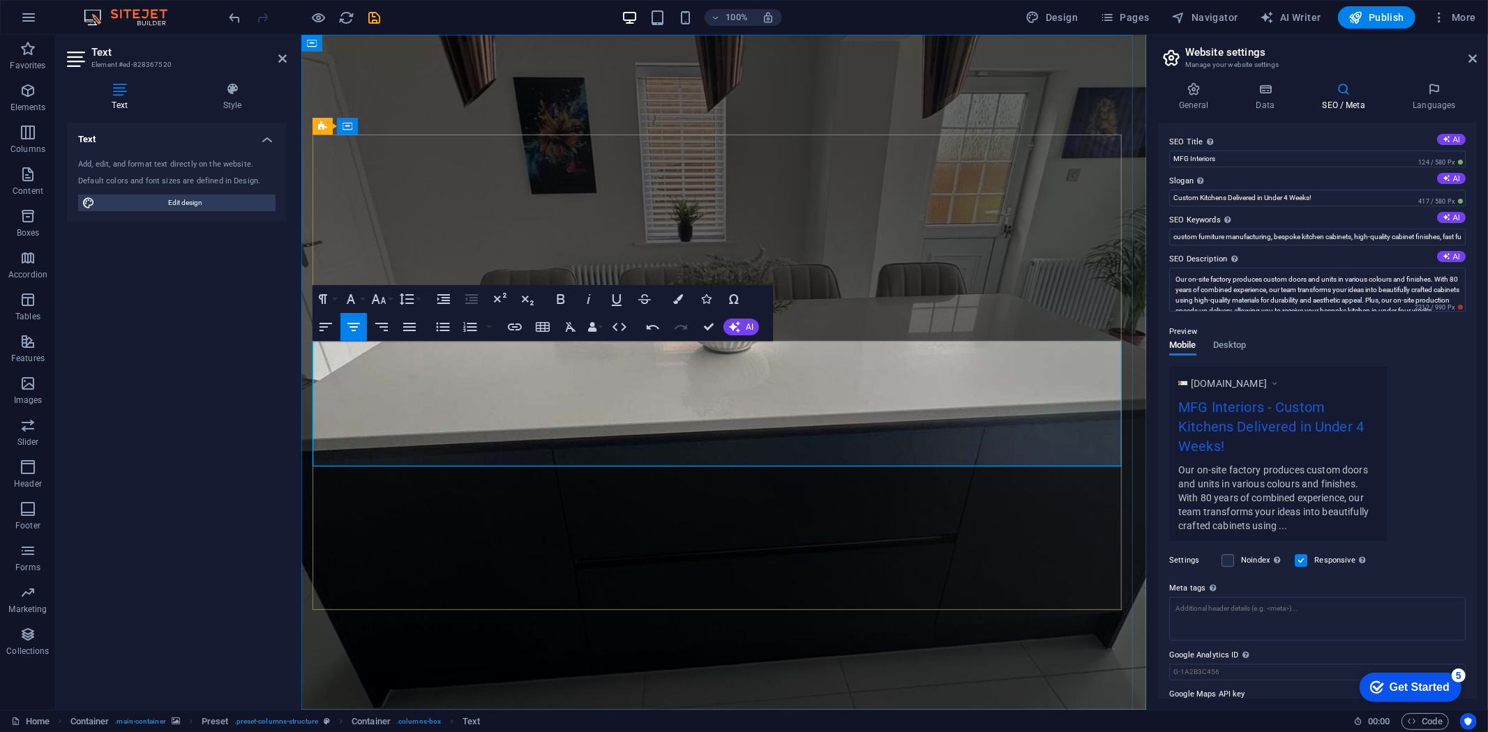
drag, startPoint x: 791, startPoint y: 349, endPoint x: 603, endPoint y: 356, distance: 188.5
click at [389, 296] on button "Font Size" at bounding box center [381, 299] width 27 height 28
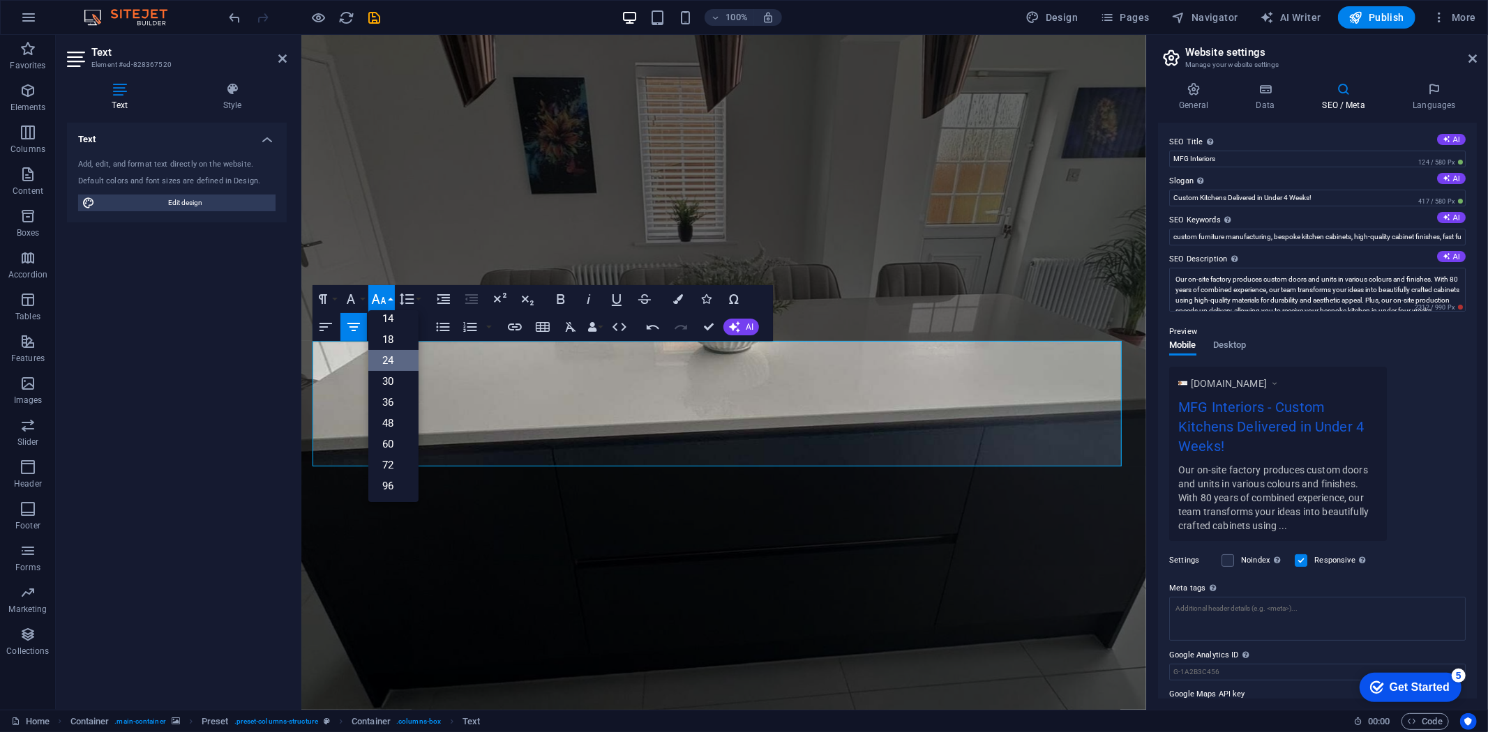
scroll to position [112, 0]
click at [392, 395] on link "36" at bounding box center [393, 403] width 50 height 21
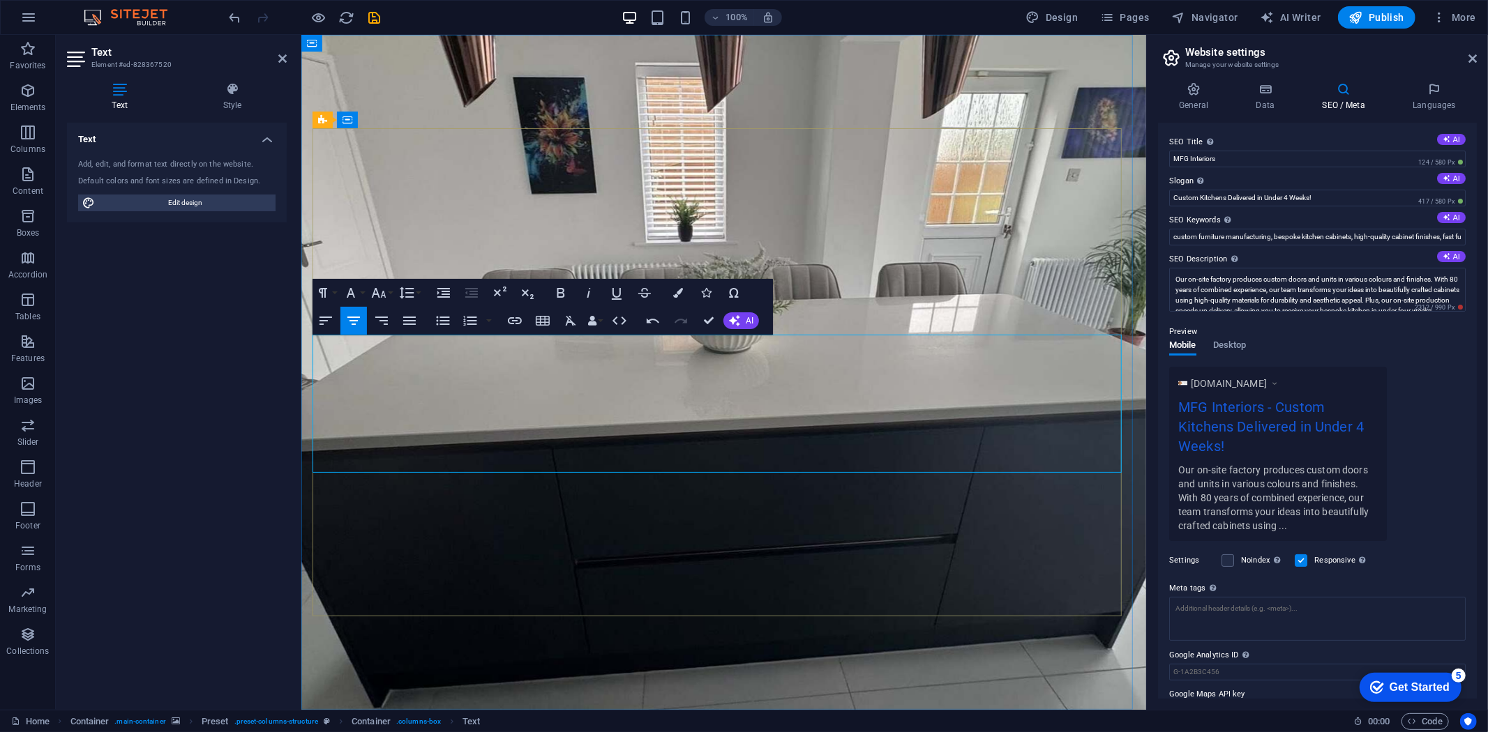
drag, startPoint x: 793, startPoint y: 348, endPoint x: 560, endPoint y: 361, distance: 233.3
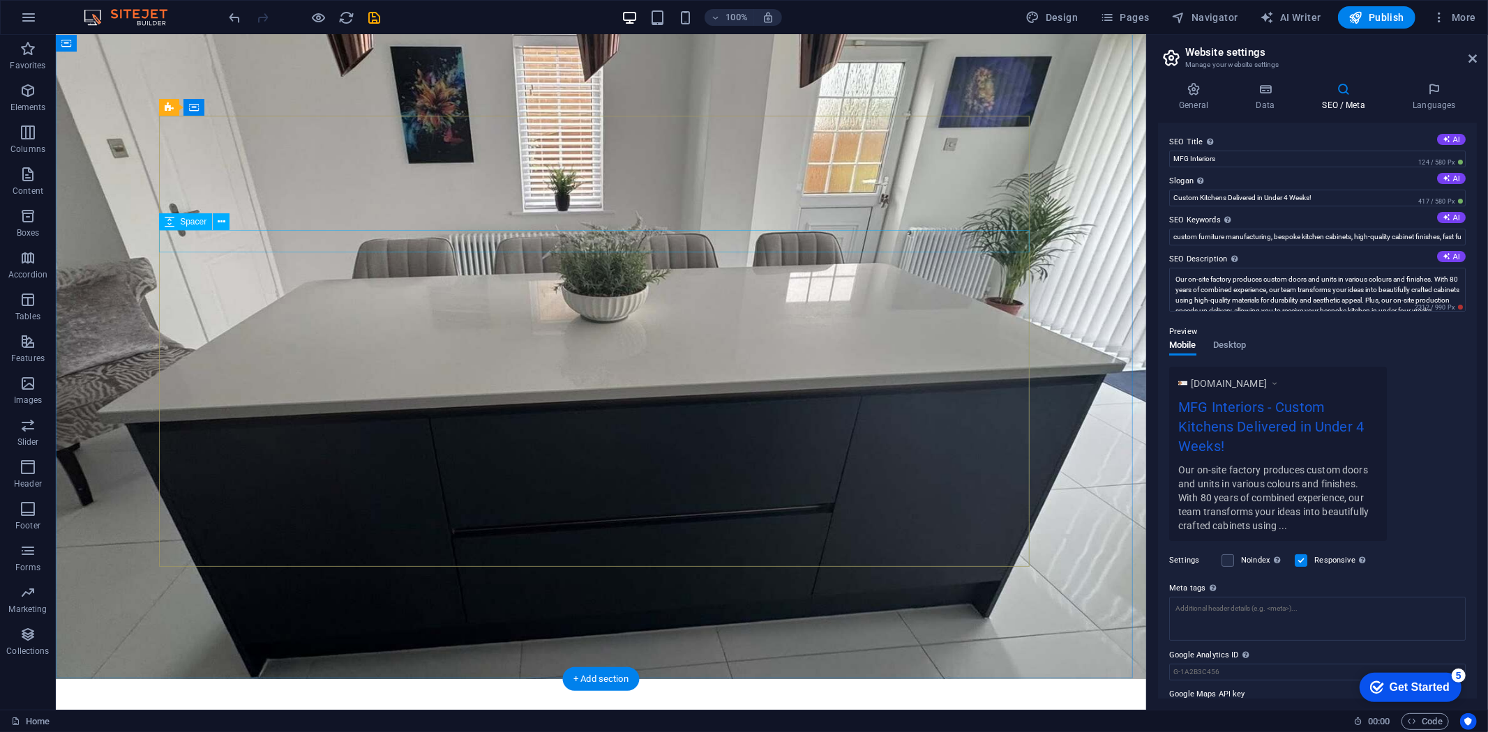
scroll to position [27, 0]
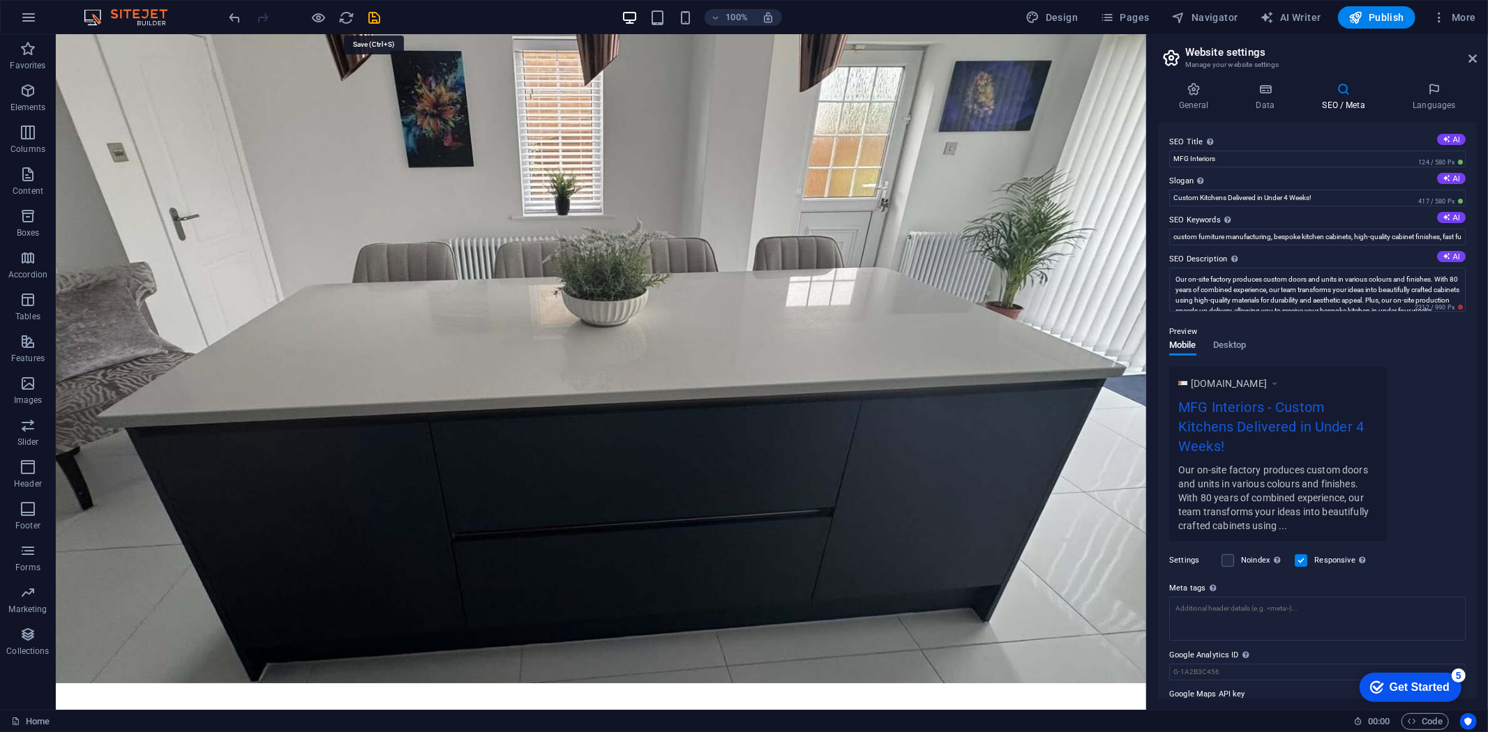
click at [370, 10] on icon "save" at bounding box center [375, 18] width 16 height 16
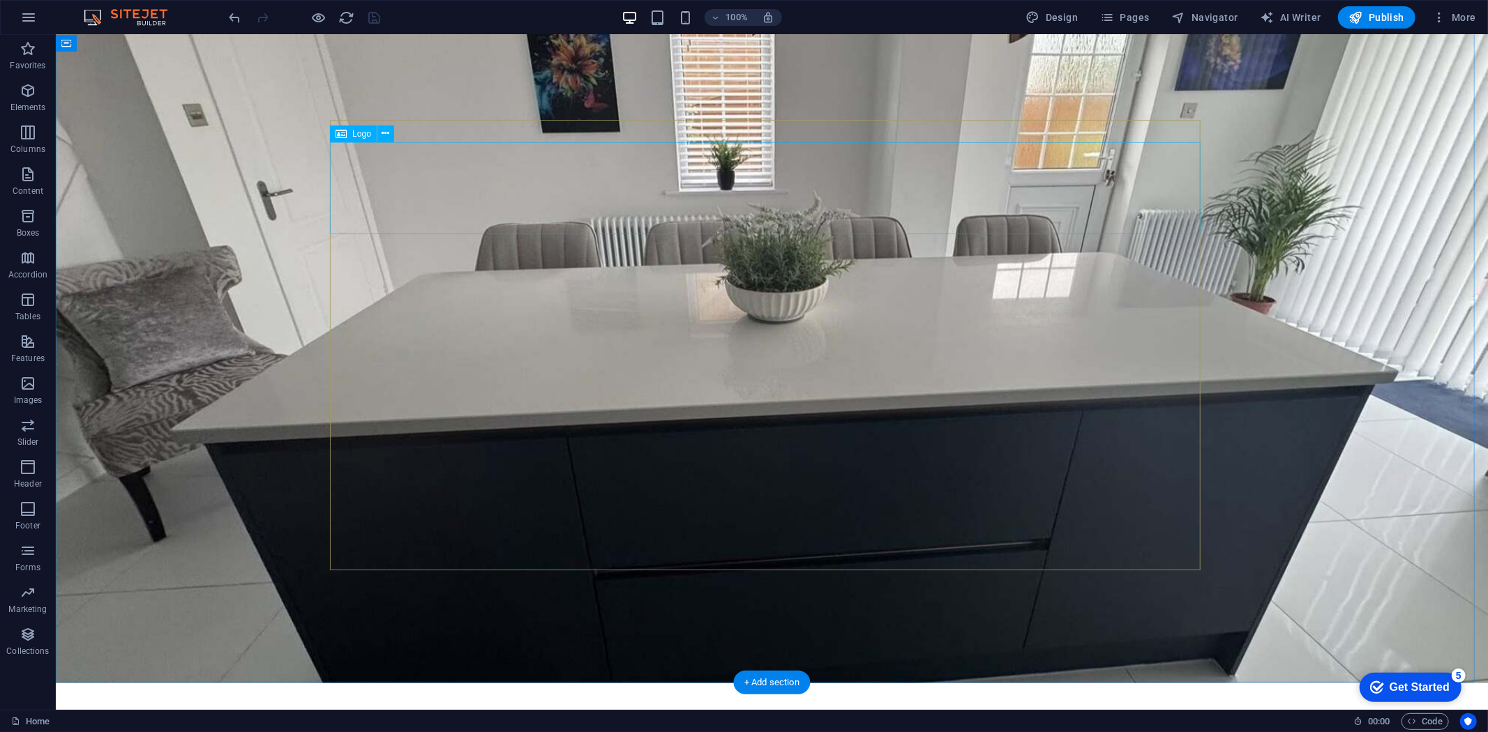
select select "px"
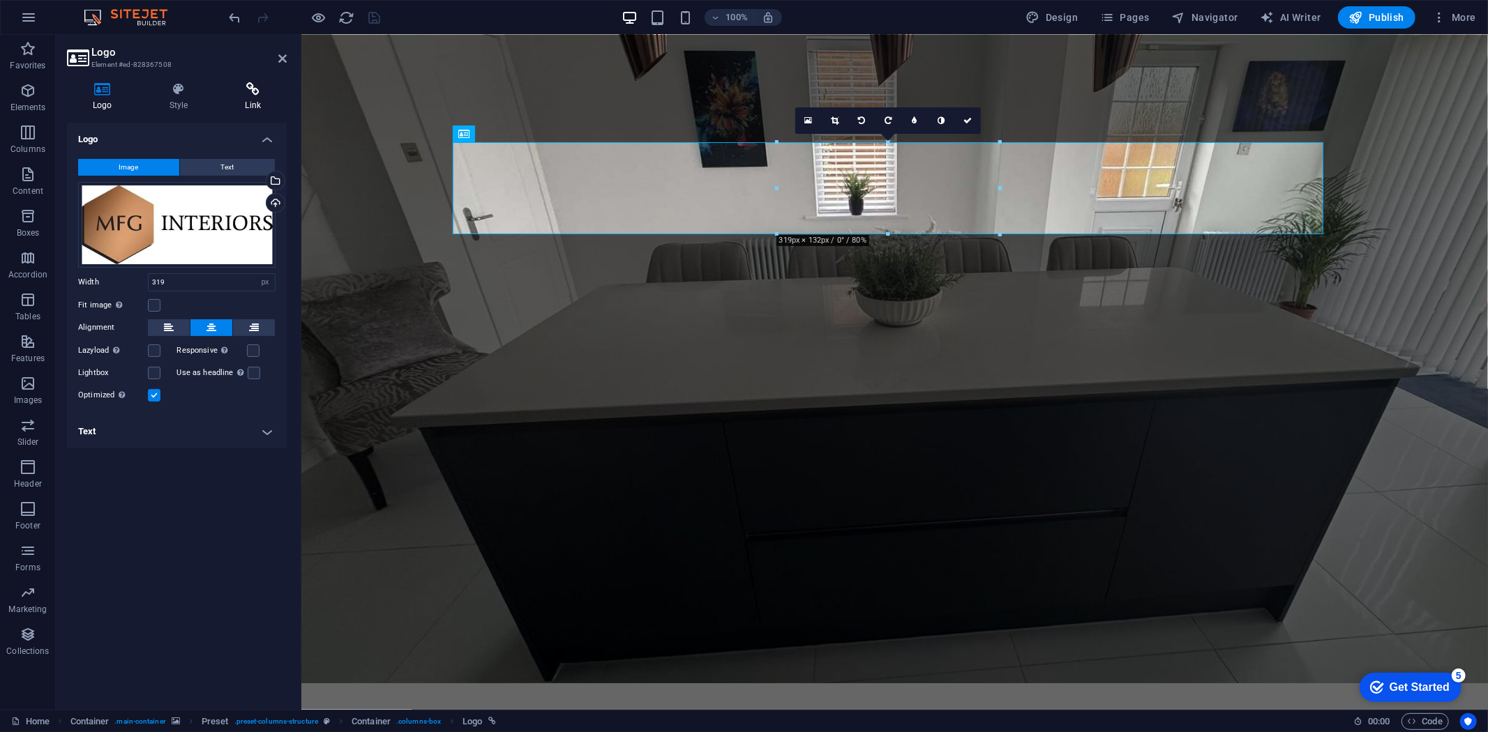
click at [251, 89] on icon at bounding box center [253, 89] width 68 height 14
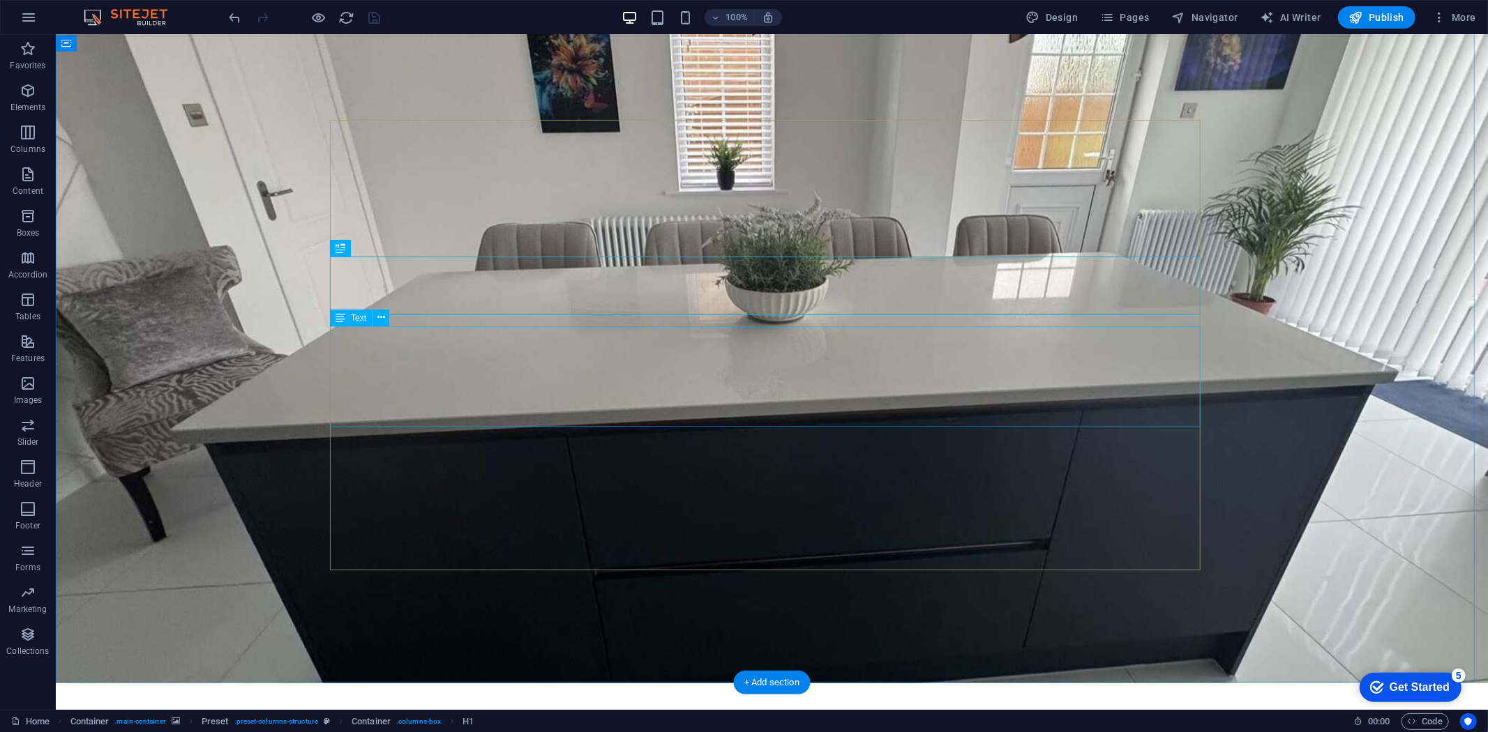
click at [20, 91] on icon "button" at bounding box center [28, 90] width 17 height 17
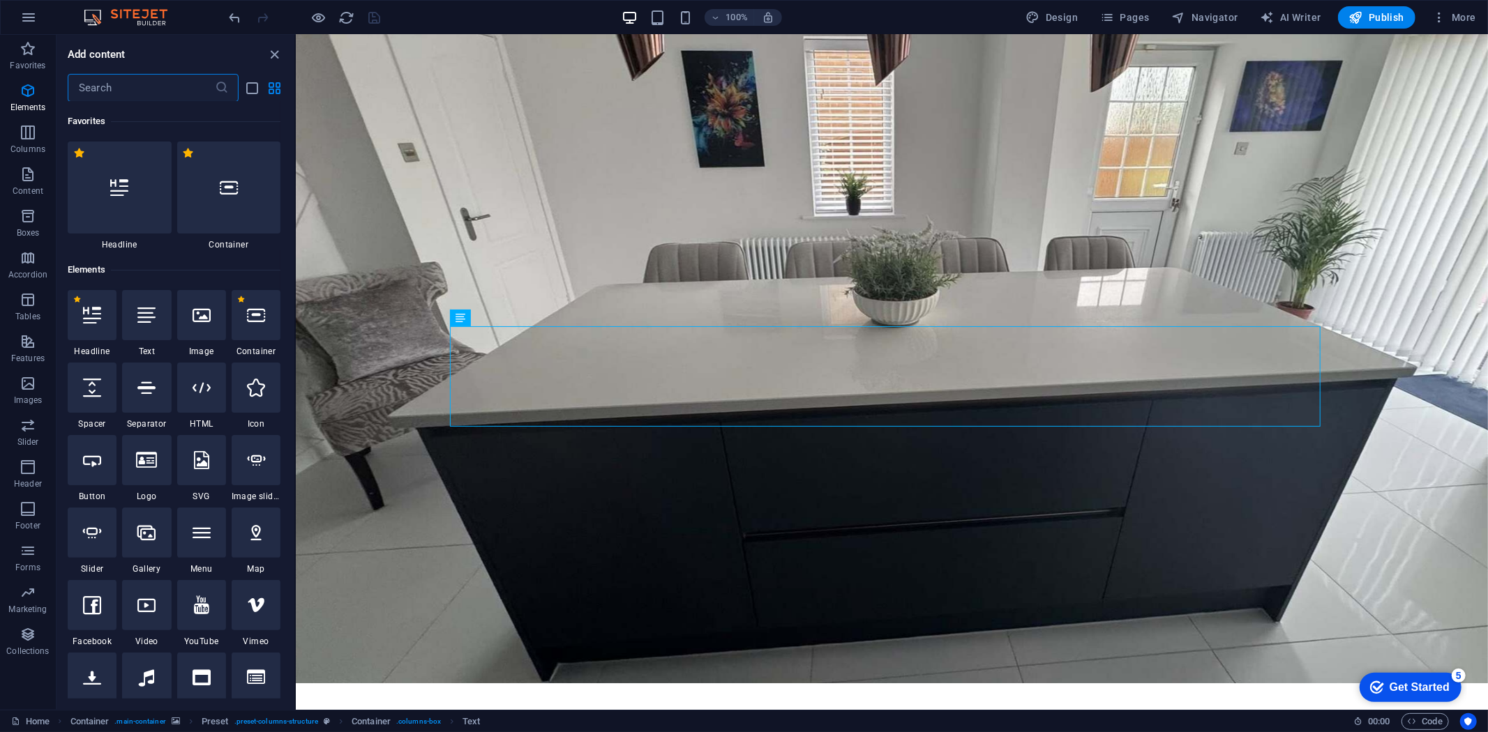
scroll to position [148, 0]
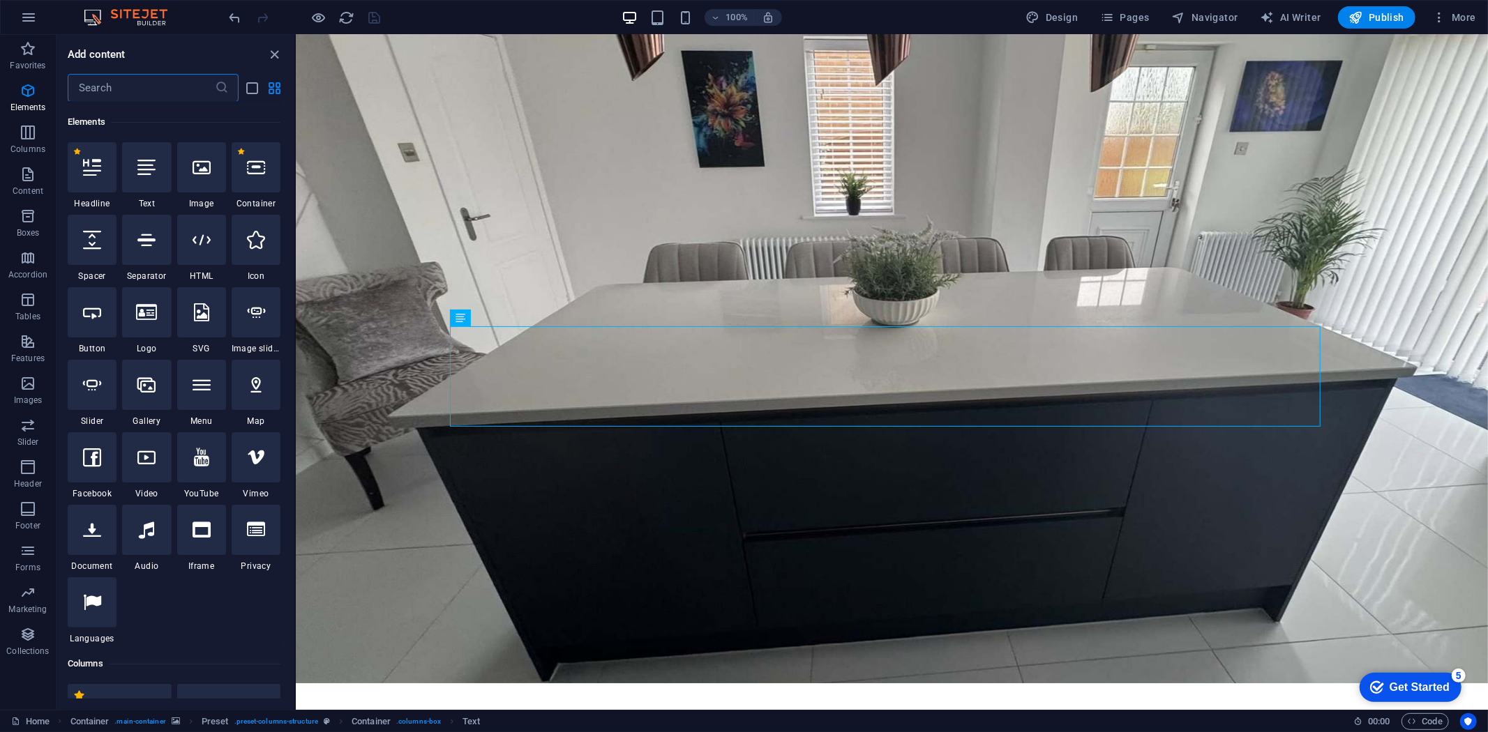
click at [96, 162] on icon at bounding box center [92, 167] width 18 height 18
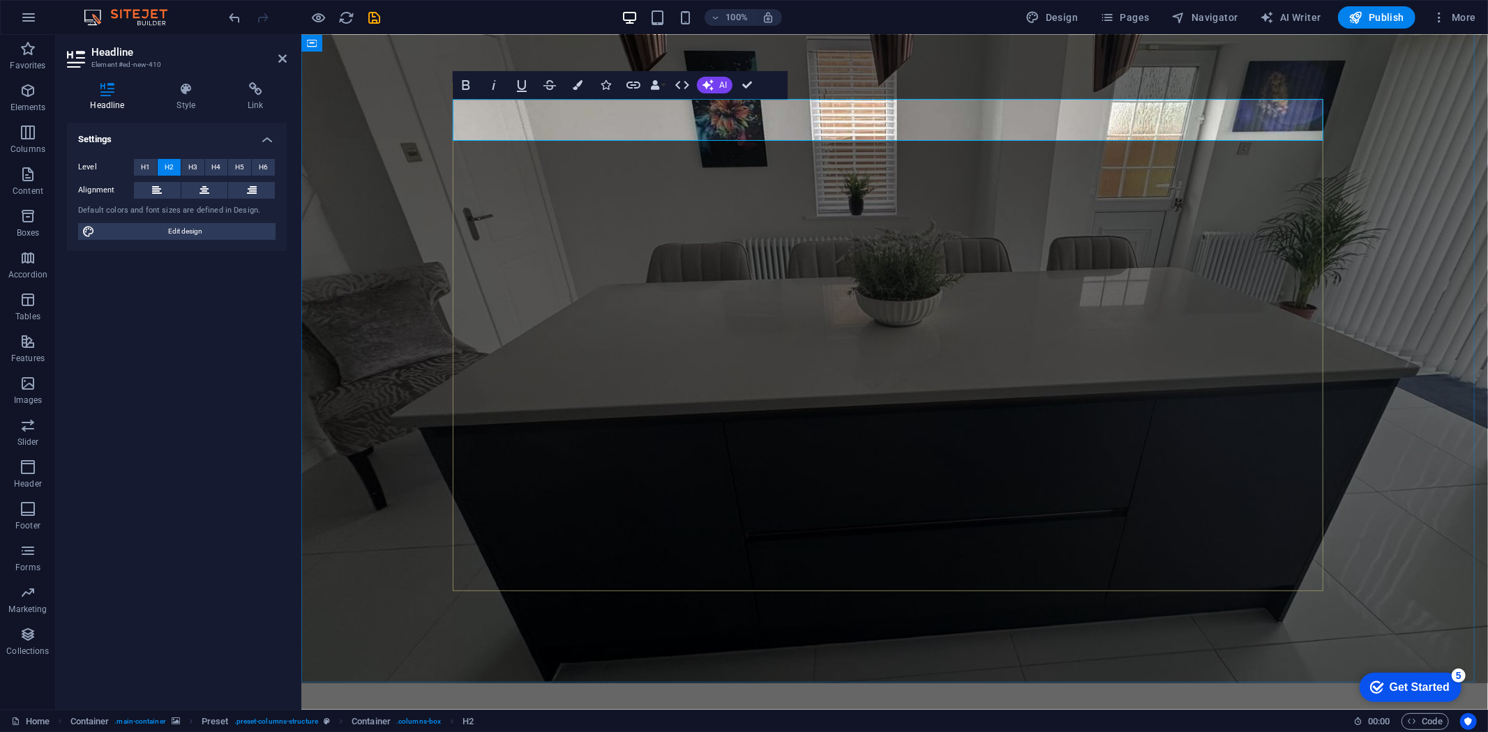
drag, startPoint x: 1008, startPoint y: 121, endPoint x: 449, endPoint y: 116, distance: 559.3
click at [449, 116] on div "transform your kitchen with mfg Amazing Kitchen deals! Cabinets in White or Gre…" at bounding box center [894, 647] width 1186 height 1279
click at [575, 82] on icon "button" at bounding box center [578, 85] width 10 height 10
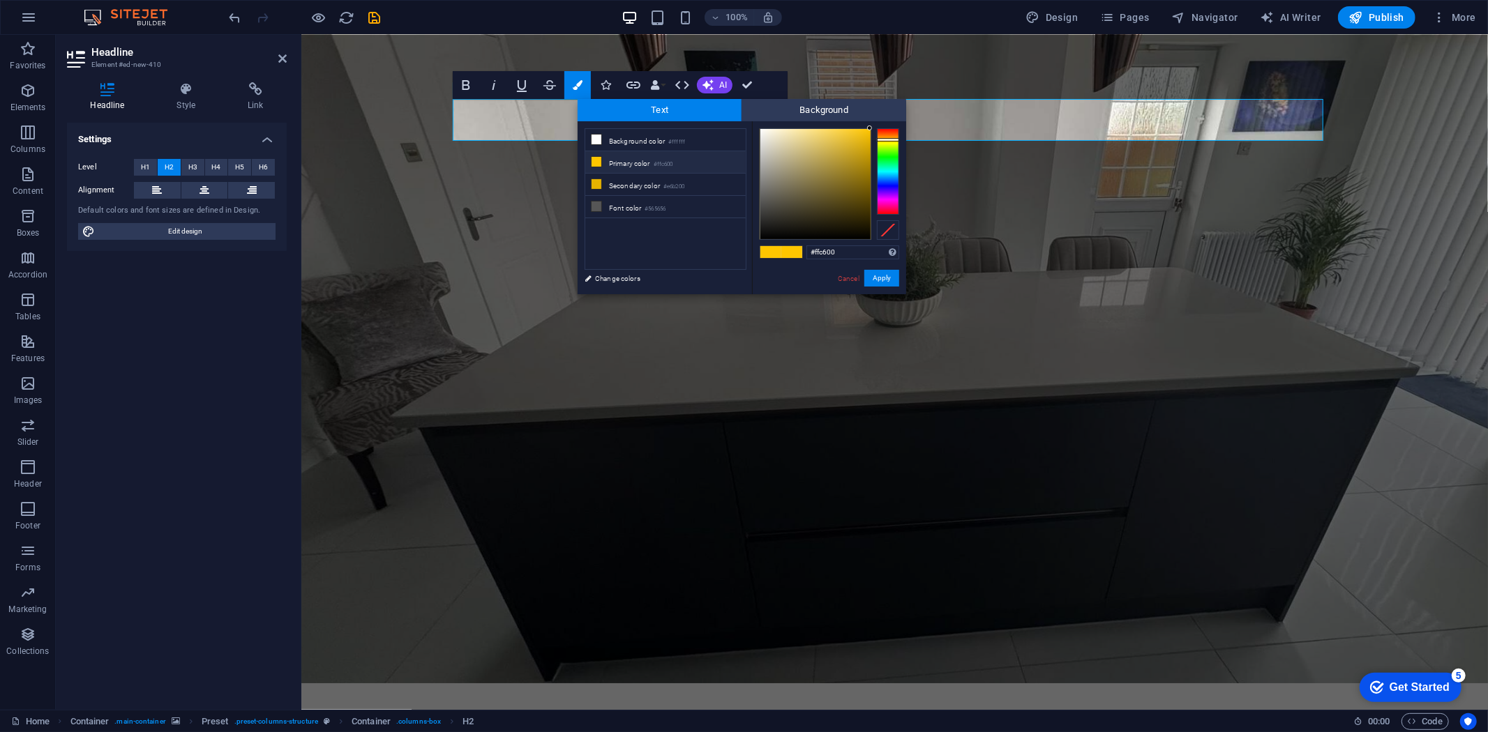
type input "#f8f7f2"
click at [762, 131] on div at bounding box center [815, 184] width 110 height 110
click at [888, 273] on button "Apply" at bounding box center [881, 278] width 35 height 17
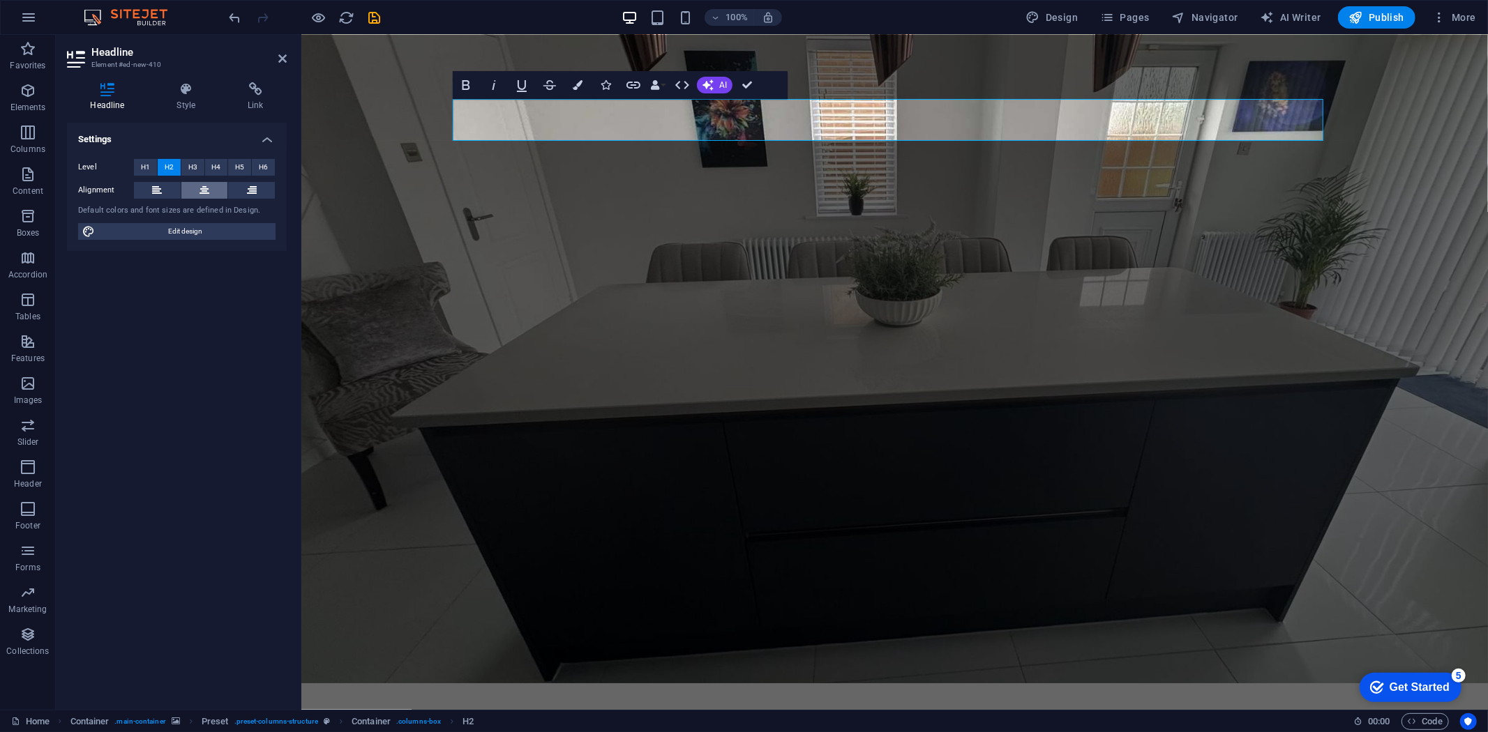
click at [199, 189] on icon at bounding box center [204, 190] width 10 height 17
click at [388, 203] on figure at bounding box center [894, 345] width 1186 height 675
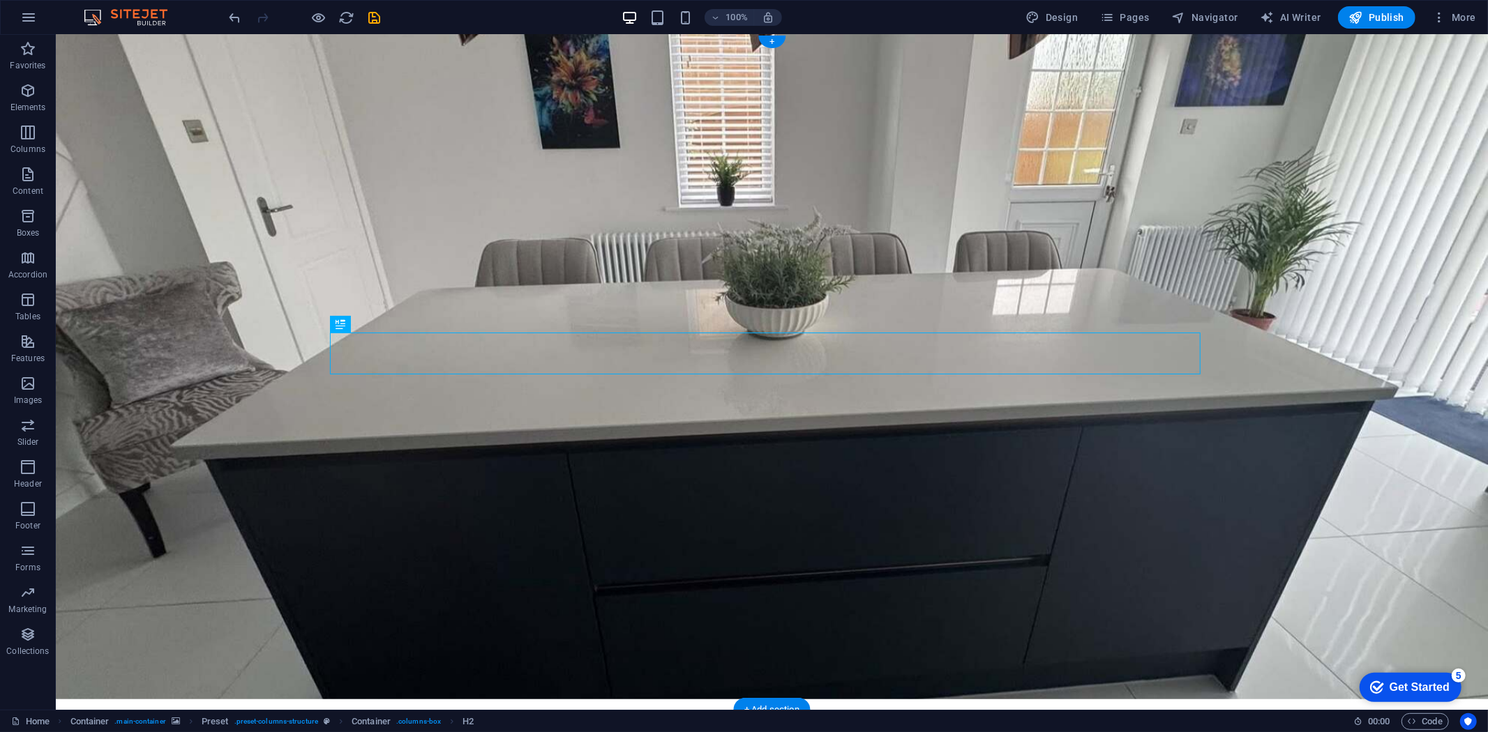
scroll to position [0, 0]
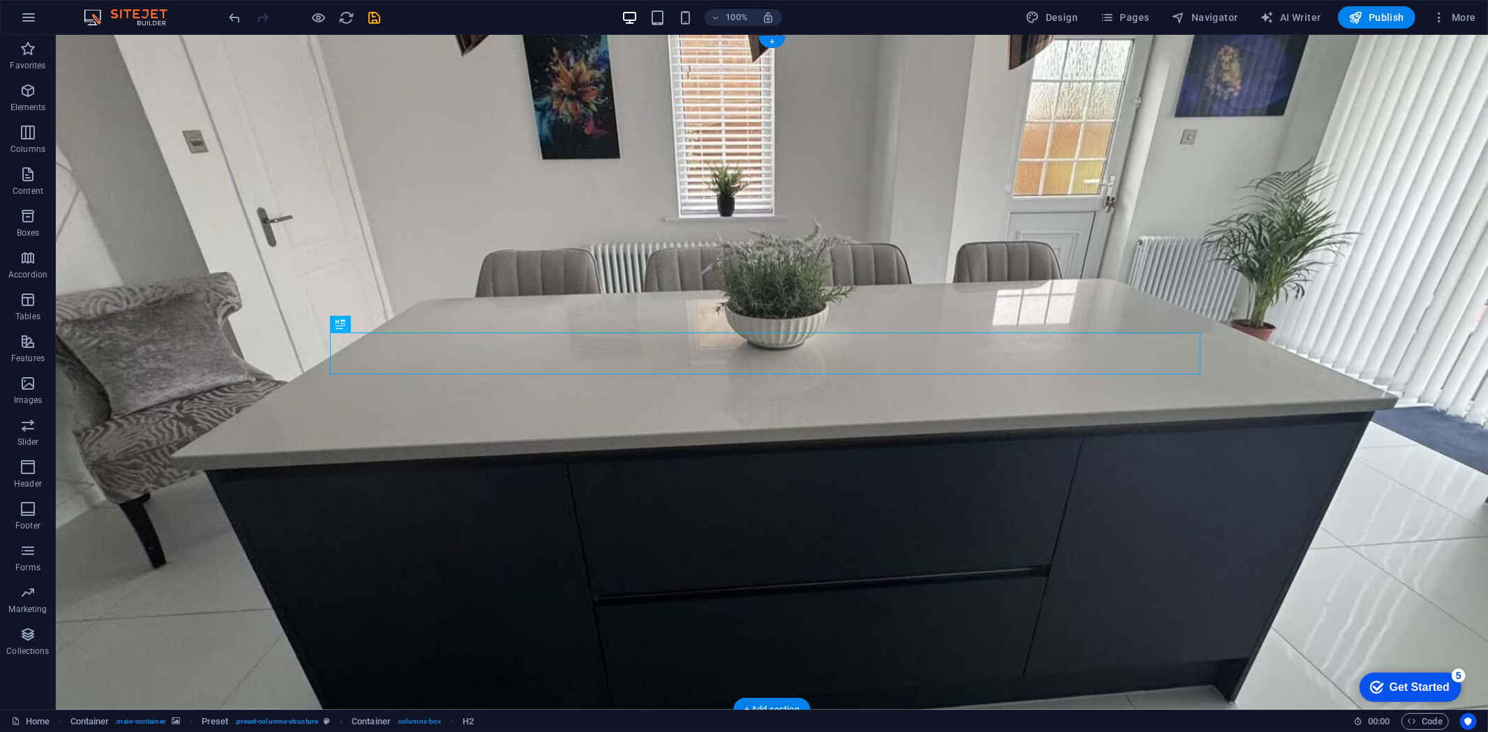
click at [1255, 306] on figure at bounding box center [771, 371] width 1432 height 675
click at [1250, 273] on figure at bounding box center [771, 371] width 1432 height 675
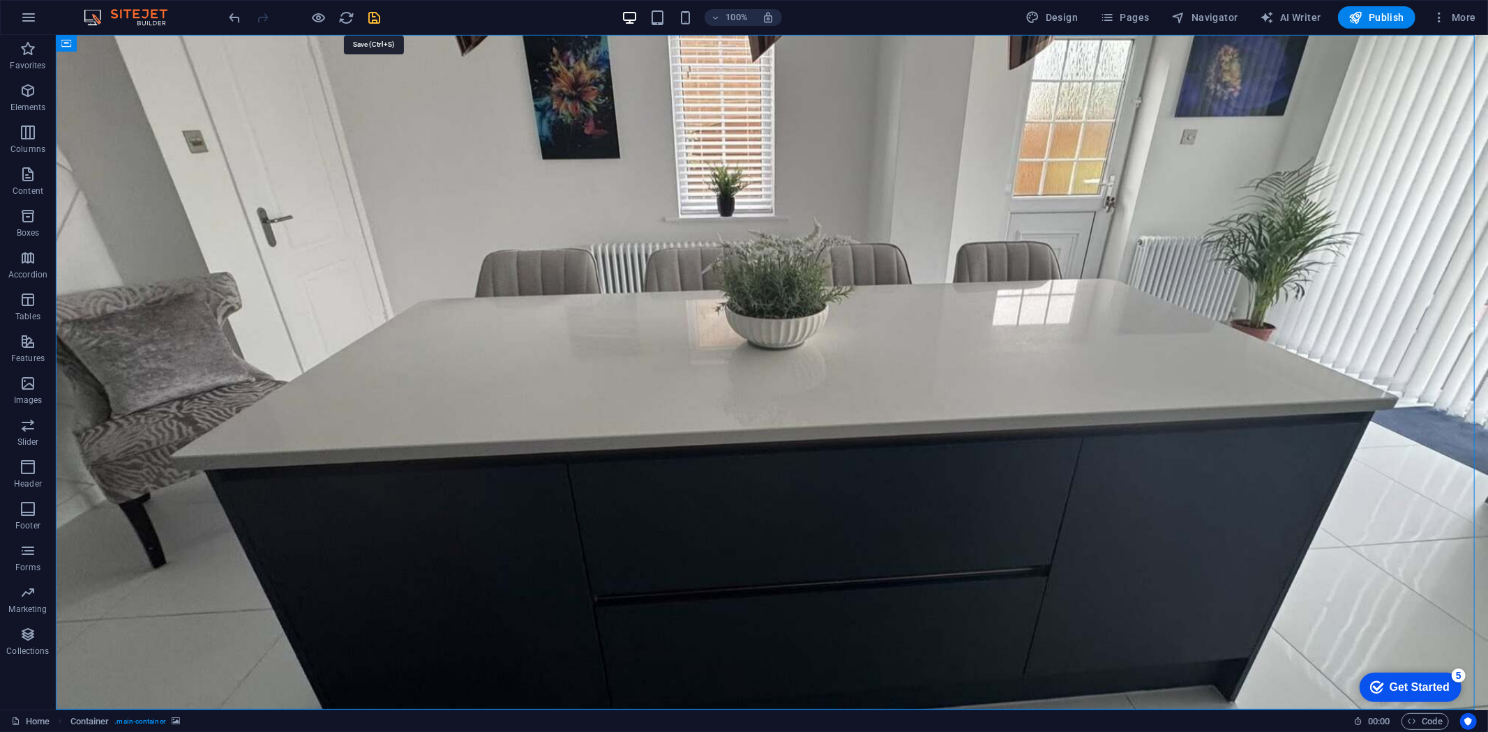
click at [372, 16] on icon "save" at bounding box center [375, 18] width 16 height 16
click at [1448, 17] on span "More" at bounding box center [1454, 17] width 44 height 14
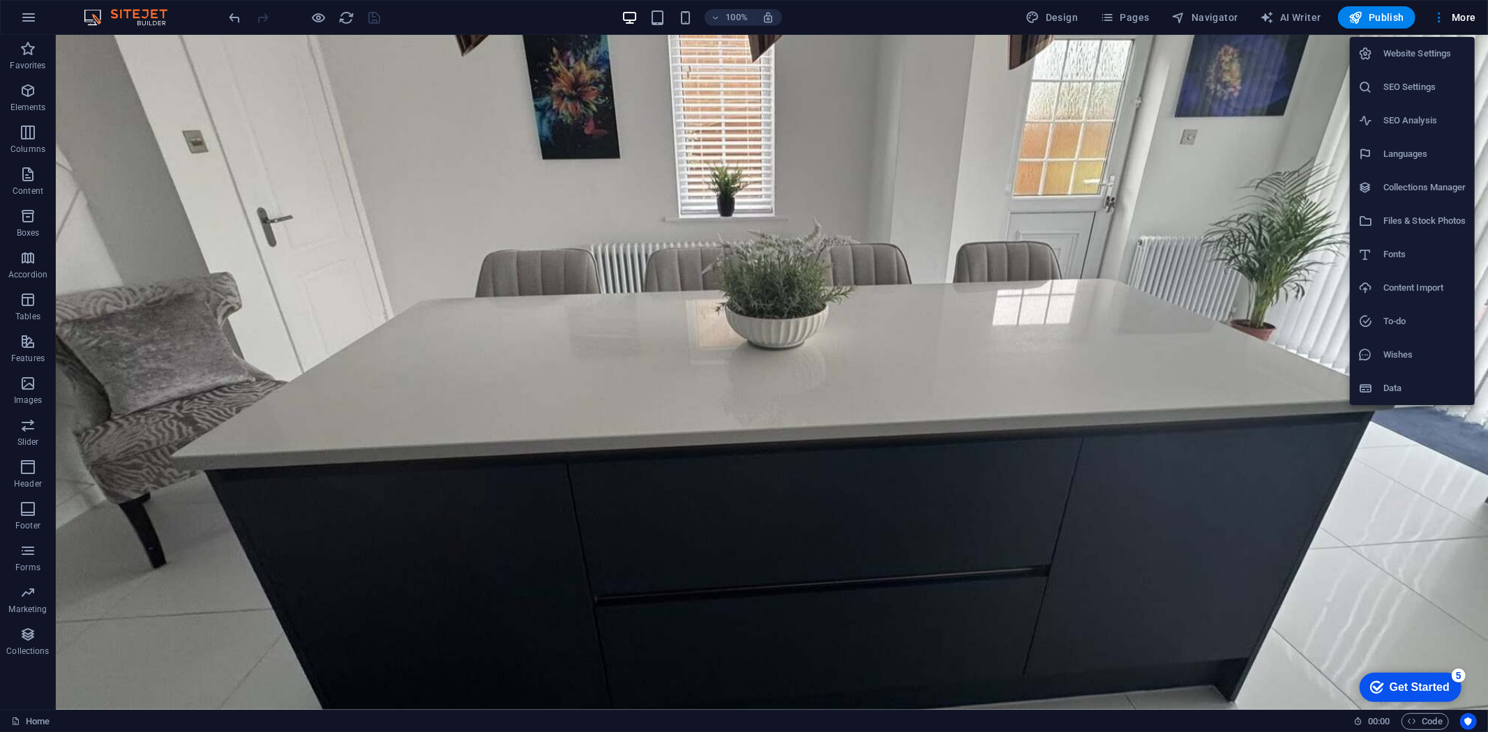
click at [750, 458] on div at bounding box center [744, 366] width 1488 height 732
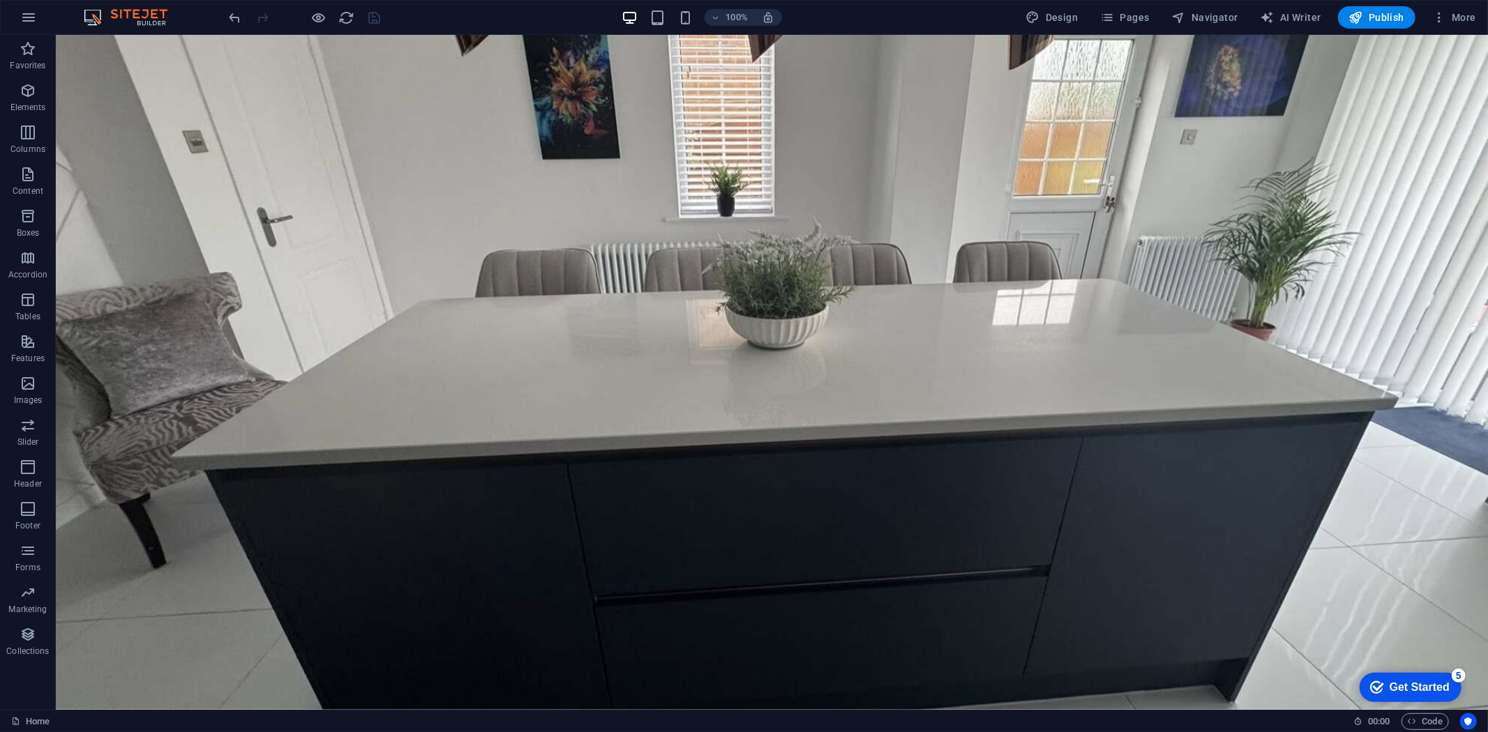
click at [750, 458] on div "Website Settings SEO Settings SEO Analysis Languages Collections Manager Files …" at bounding box center [744, 370] width 1488 height 724
drag, startPoint x: 805, startPoint y: 492, endPoint x: 504, endPoint y: 457, distance: 304.0
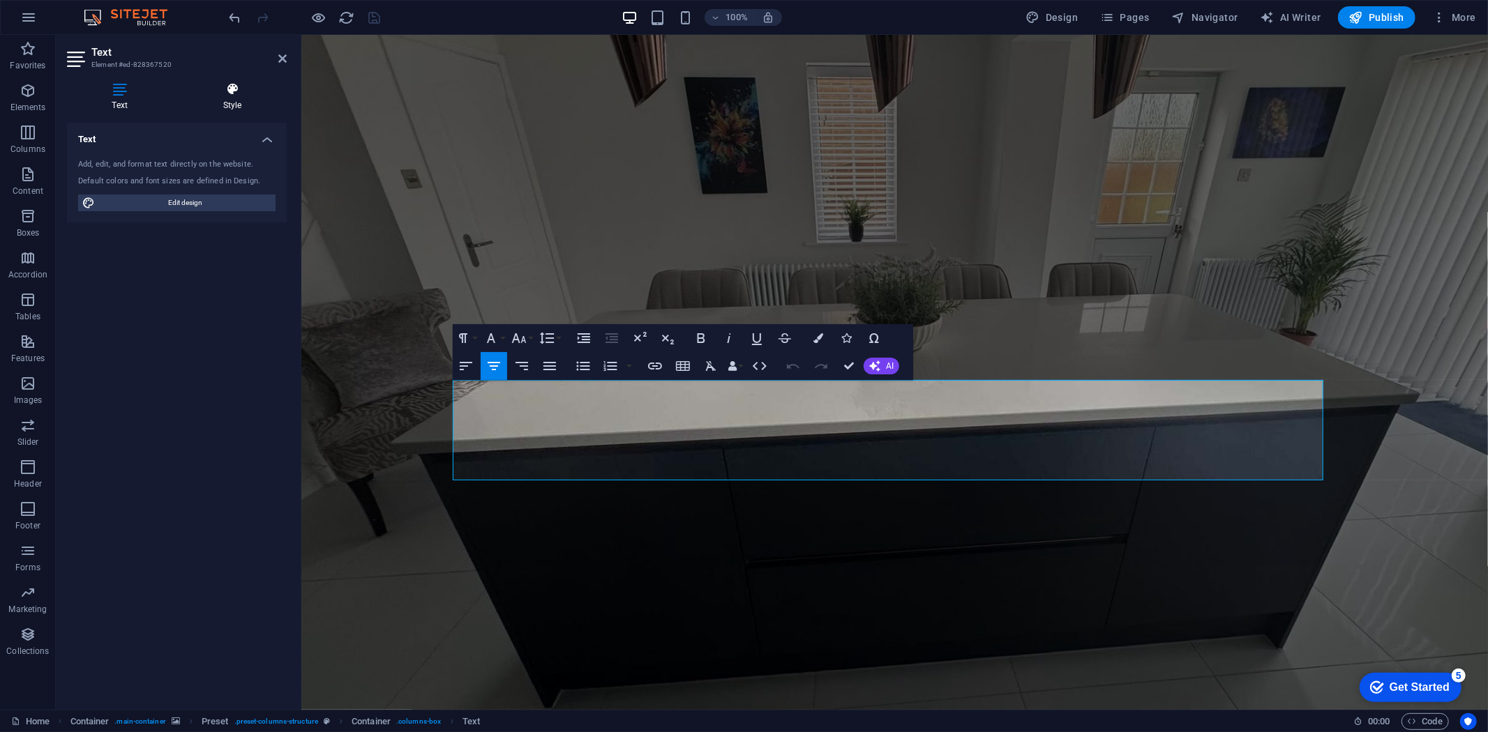
click at [236, 91] on icon at bounding box center [232, 89] width 109 height 14
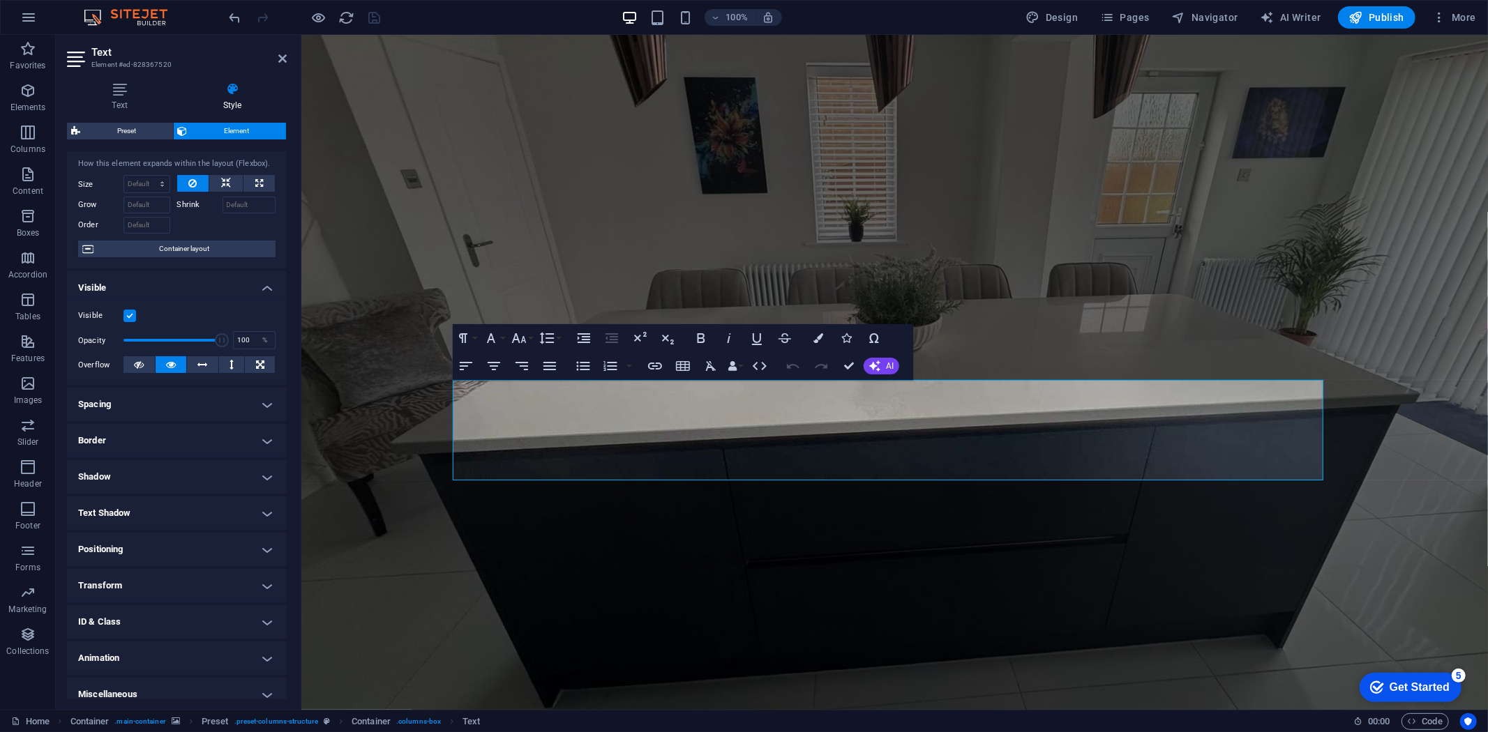
scroll to position [42, 0]
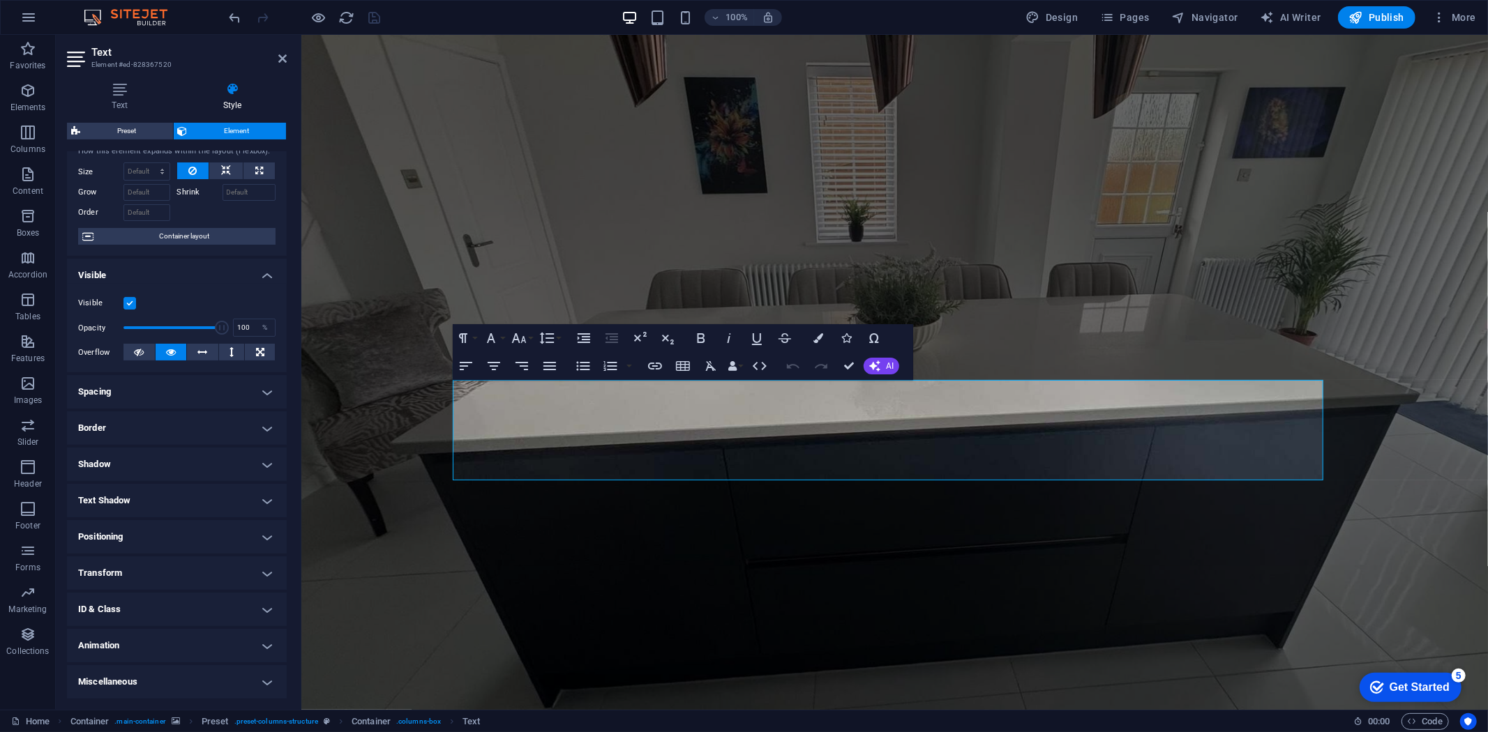
click at [137, 635] on h4 "Animation" at bounding box center [177, 645] width 220 height 33
click at [123, 693] on select "Don't animate Show / Hide Slide up/down Zoom in/out Slide left to right Slide r…" at bounding box center [176, 688] width 197 height 17
select select "move-right-to-left"
click at [78, 680] on select "Don't animate Show / Hide Slide up/down Zoom in/out Slide left to right Slide r…" at bounding box center [176, 688] width 197 height 17
select select "scroll"
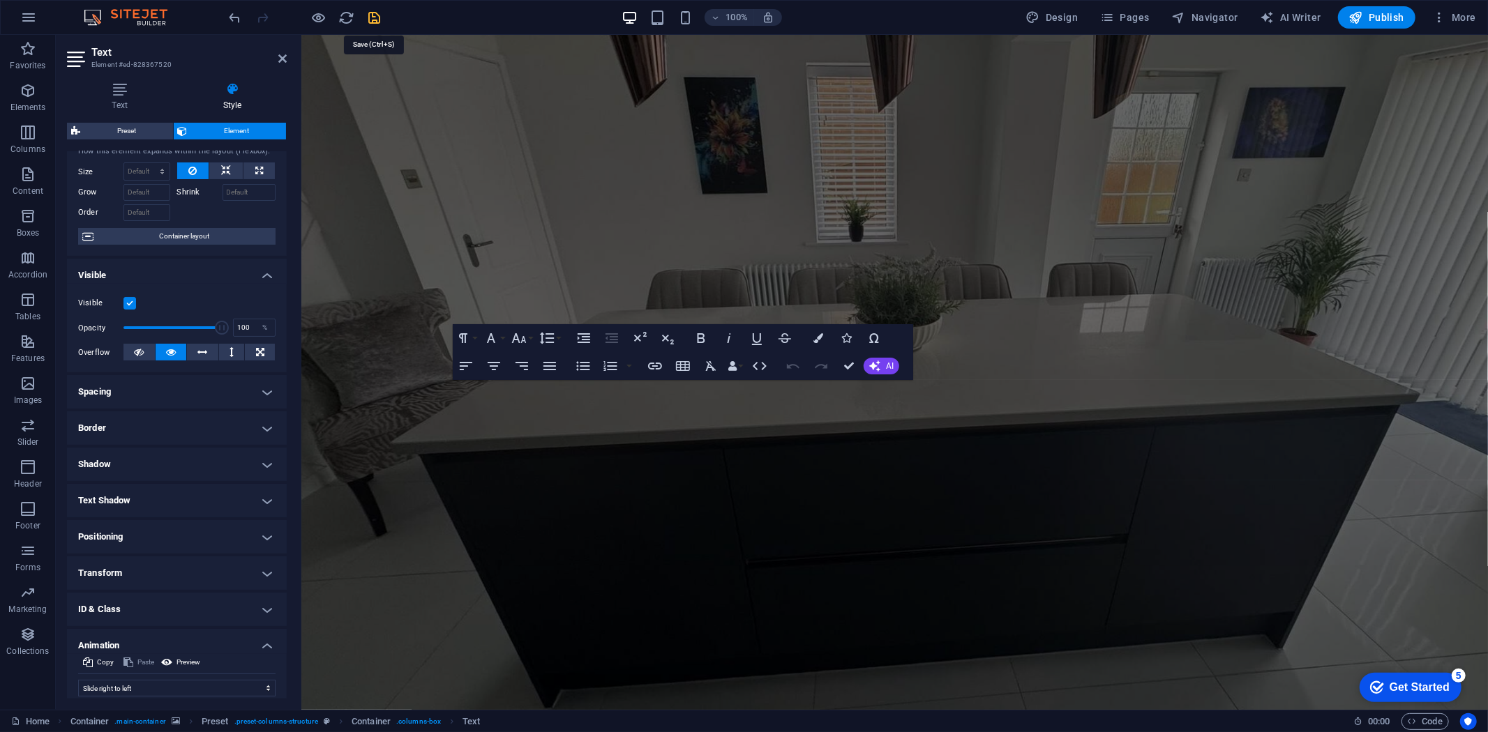
click at [370, 21] on icon "save" at bounding box center [375, 18] width 16 height 16
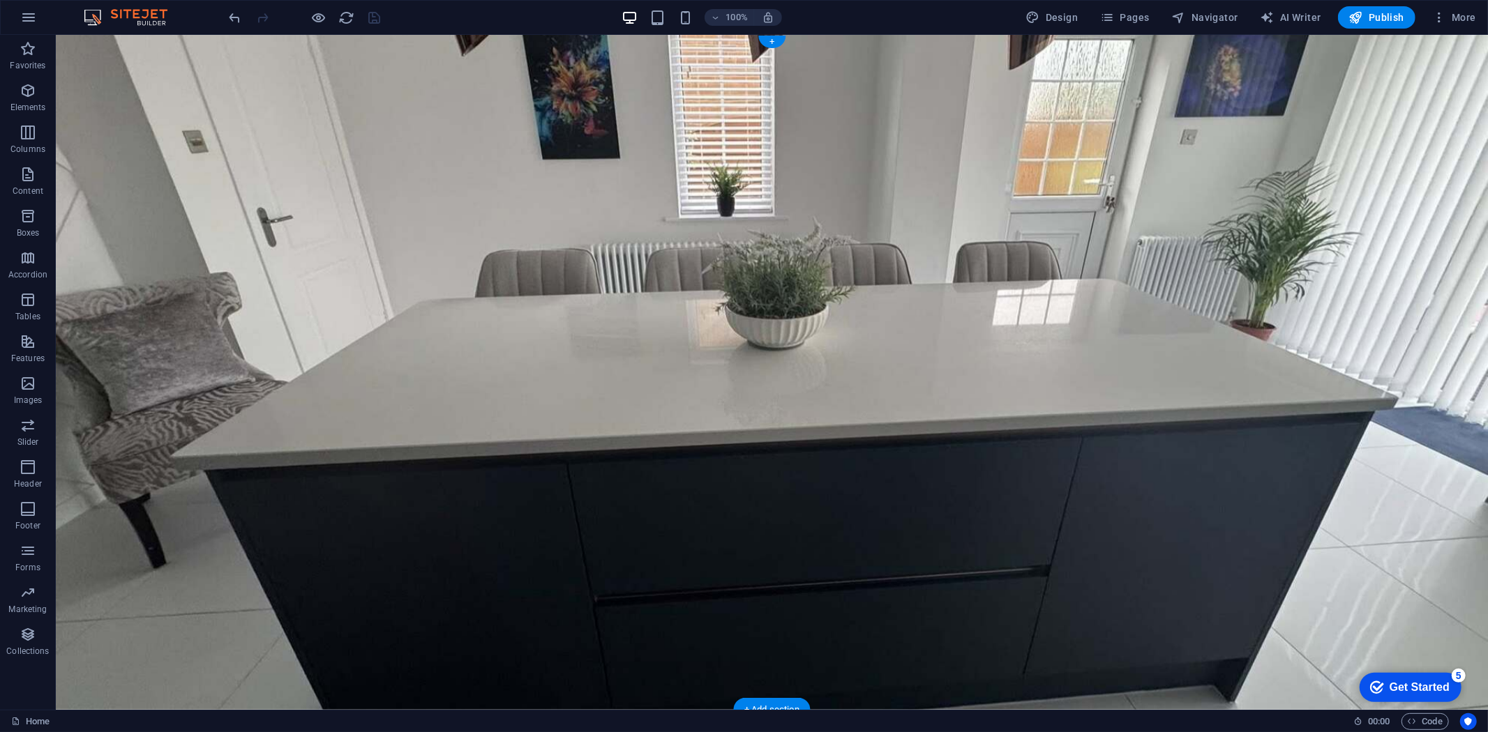
click at [176, 378] on figure at bounding box center [771, 371] width 1432 height 675
